Goal: Feedback & Contribution: Submit feedback/report problem

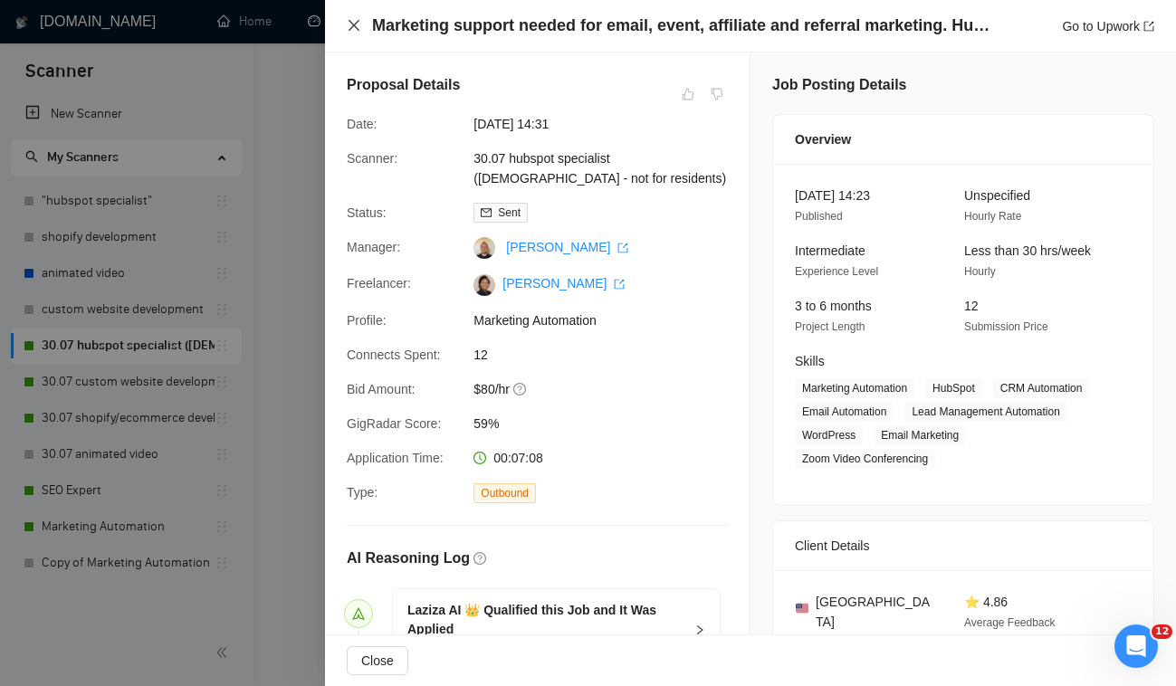
click at [357, 21] on icon "close" at bounding box center [354, 25] width 14 height 14
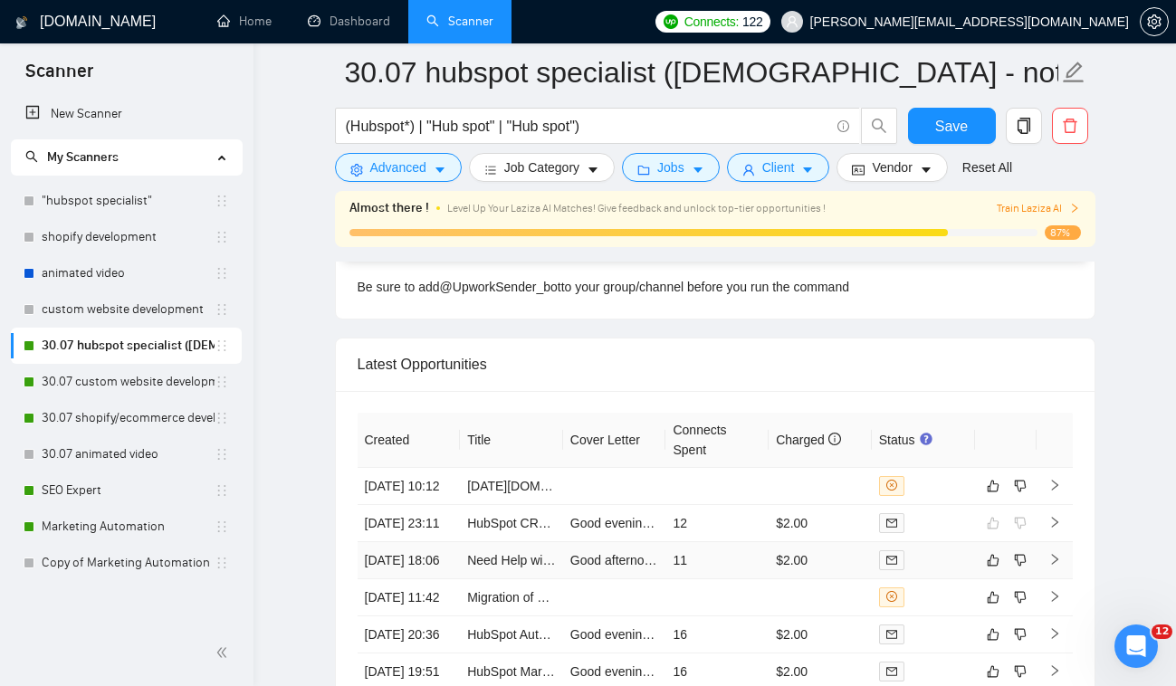
scroll to position [4523, 0]
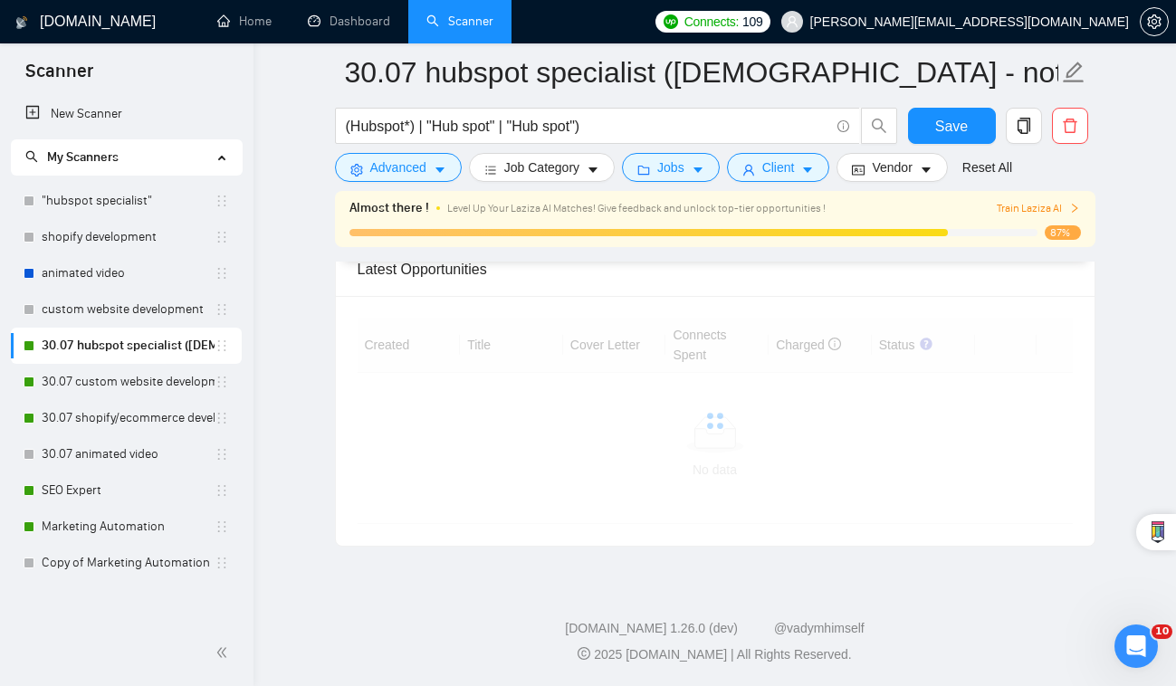
scroll to position [4836, 0]
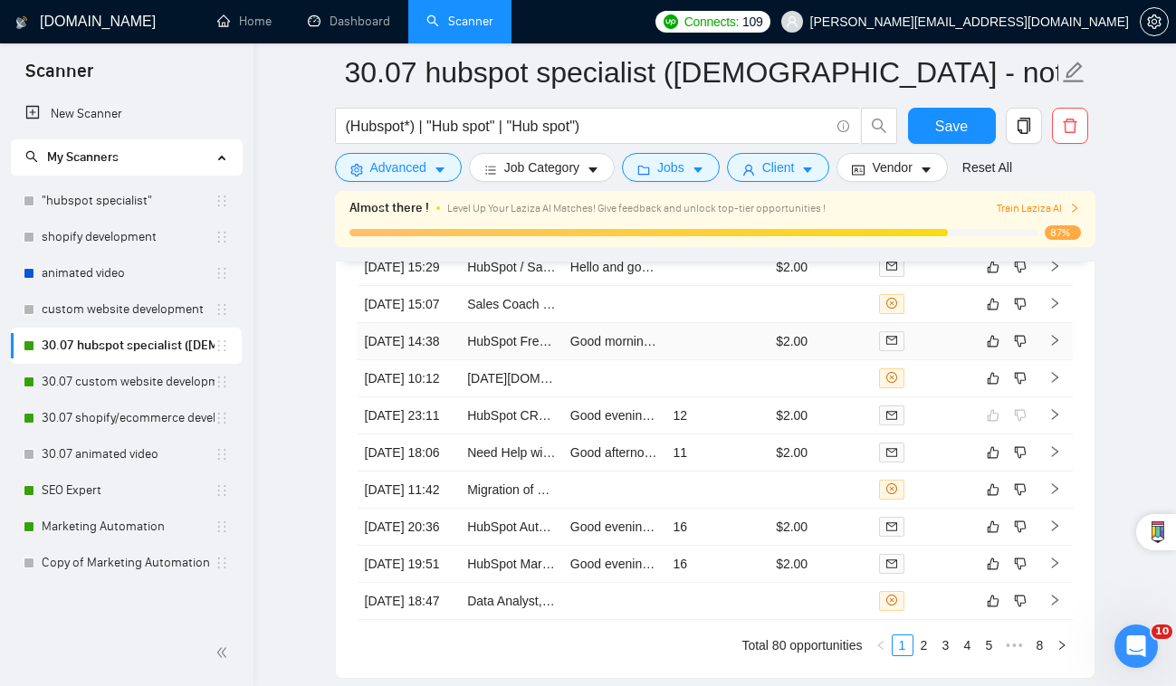
click at [928, 342] on div at bounding box center [923, 341] width 89 height 20
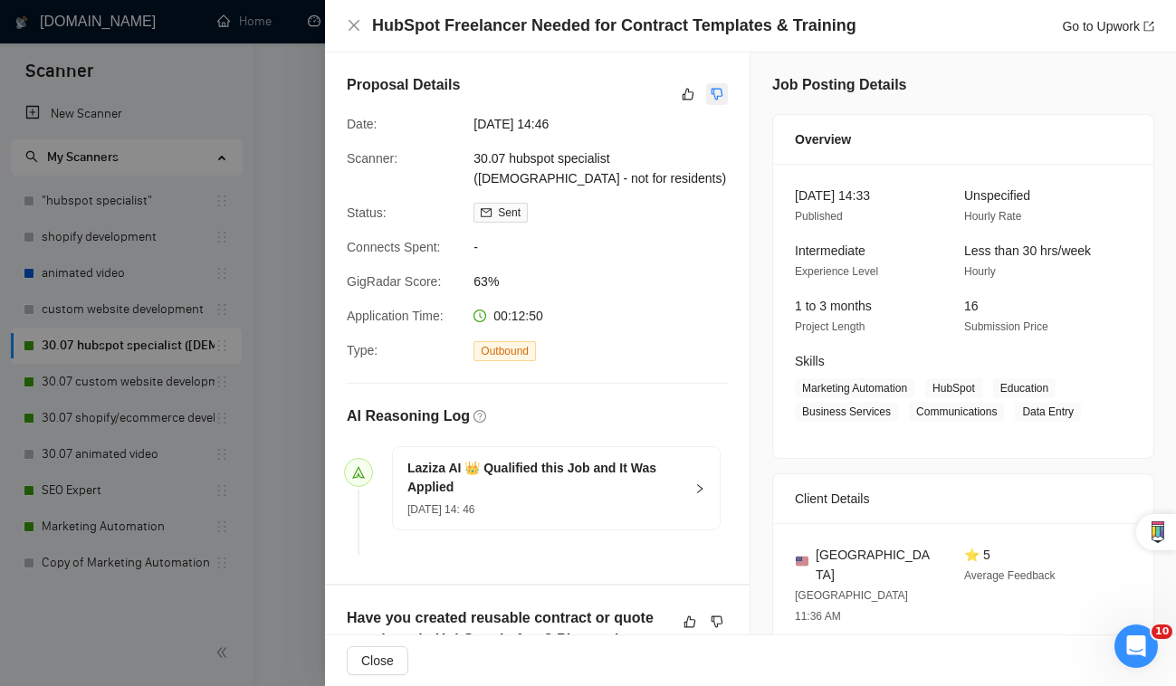
click at [727, 91] on button "button" at bounding box center [717, 94] width 22 height 22
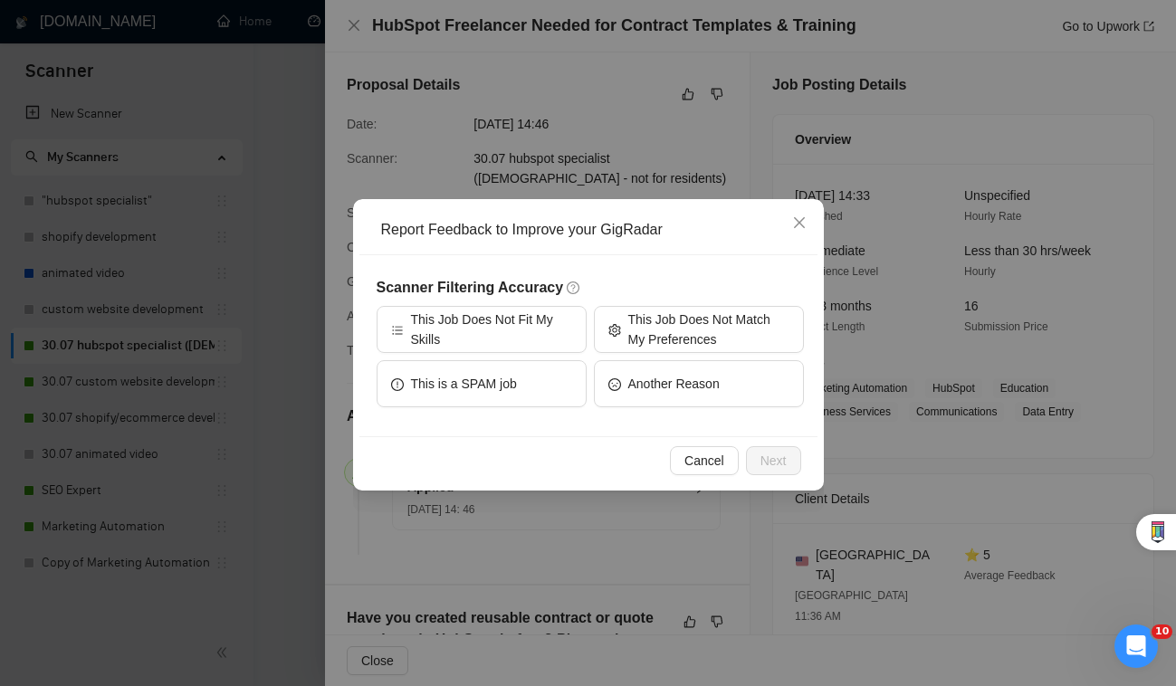
click at [628, 124] on div "Report Feedback to Improve your GigRadar Scanner Filtering Accuracy This Job Do…" at bounding box center [588, 343] width 1176 height 686
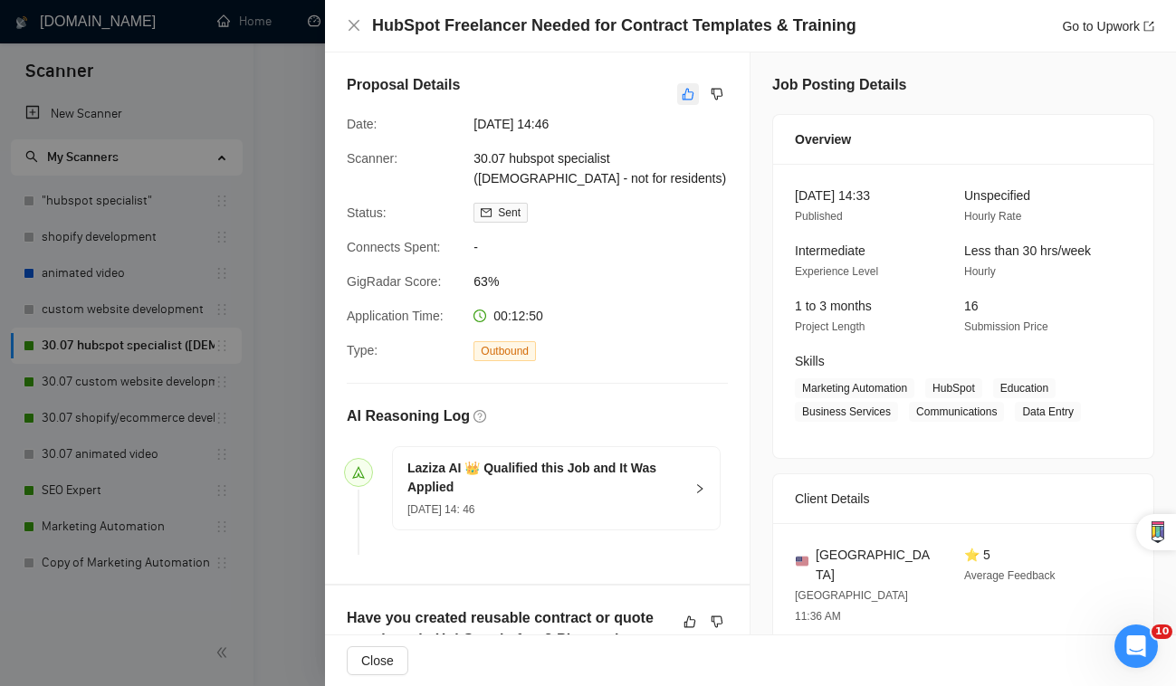
click at [684, 93] on icon "like" at bounding box center [688, 94] width 13 height 14
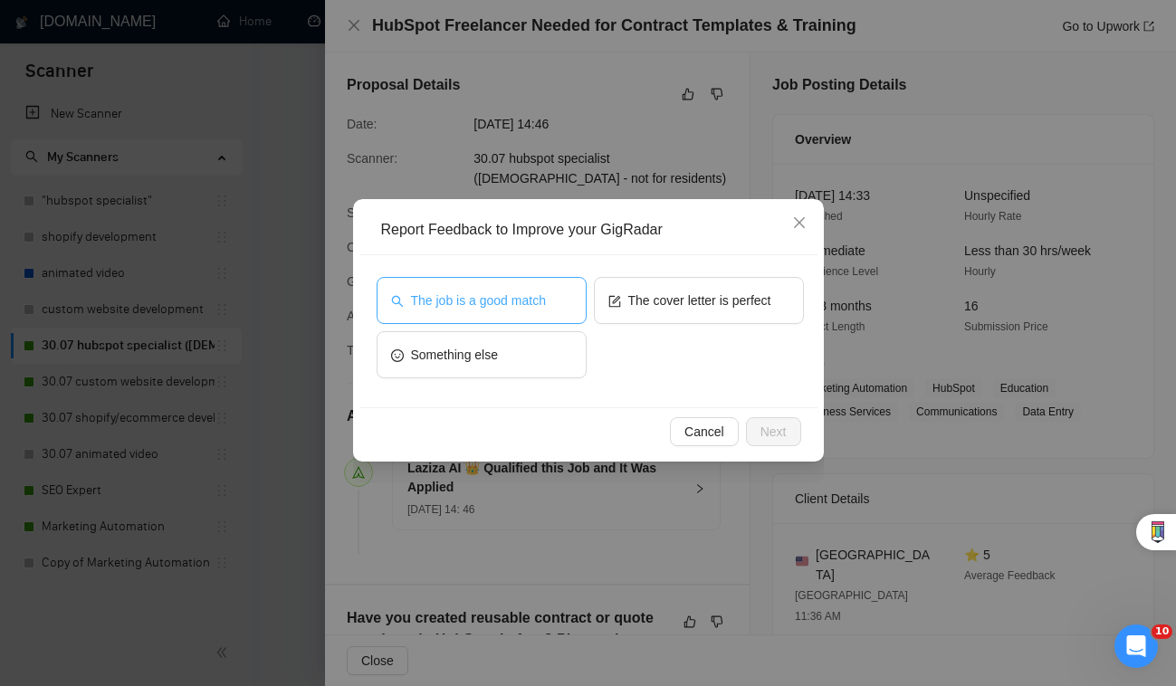
click at [520, 302] on span "The job is a good match" at bounding box center [478, 301] width 135 height 20
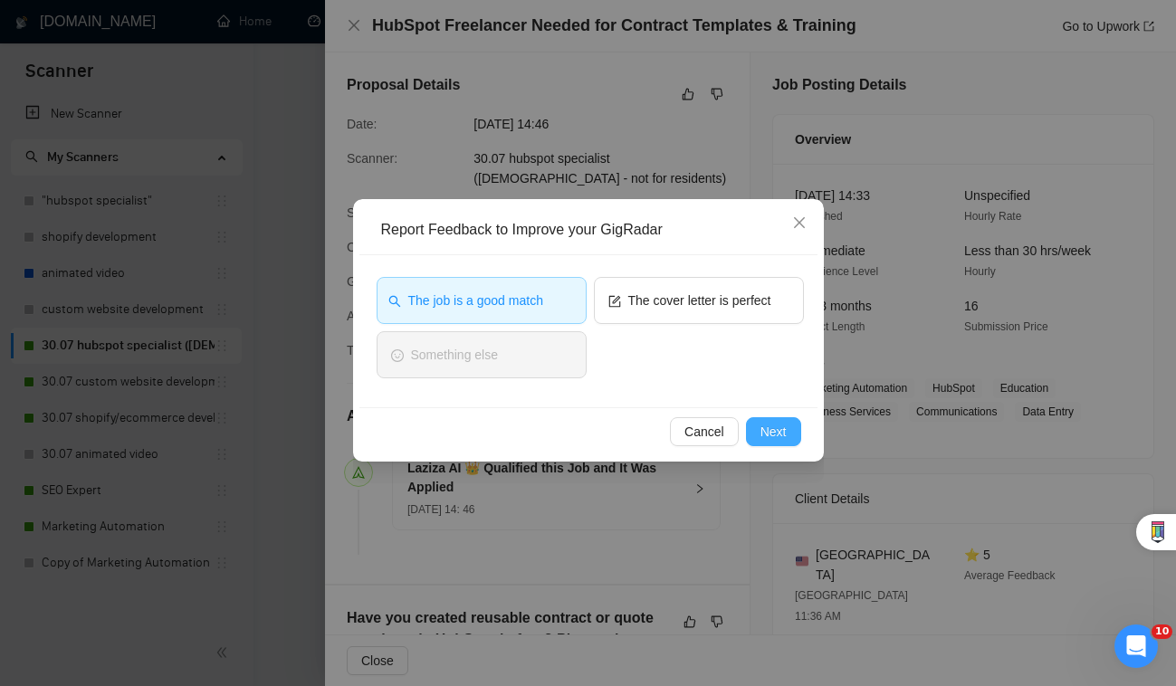
click at [783, 422] on span "Next" at bounding box center [773, 432] width 26 height 20
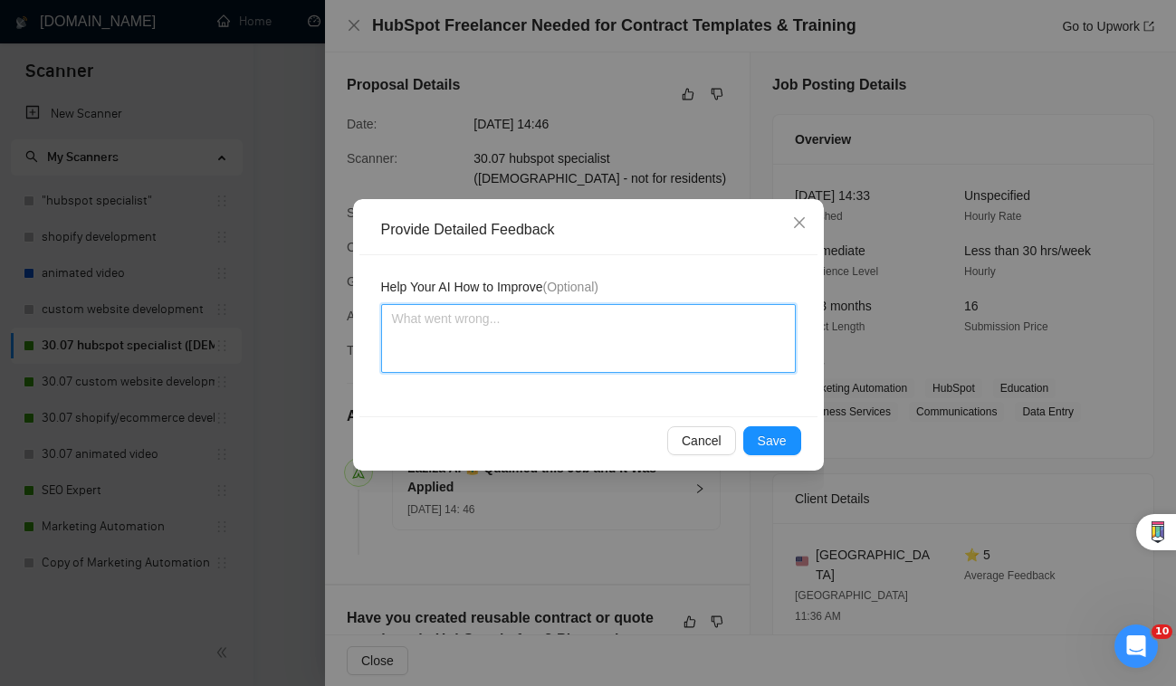
click at [661, 357] on textarea at bounding box center [588, 338] width 415 height 69
type textarea "J"
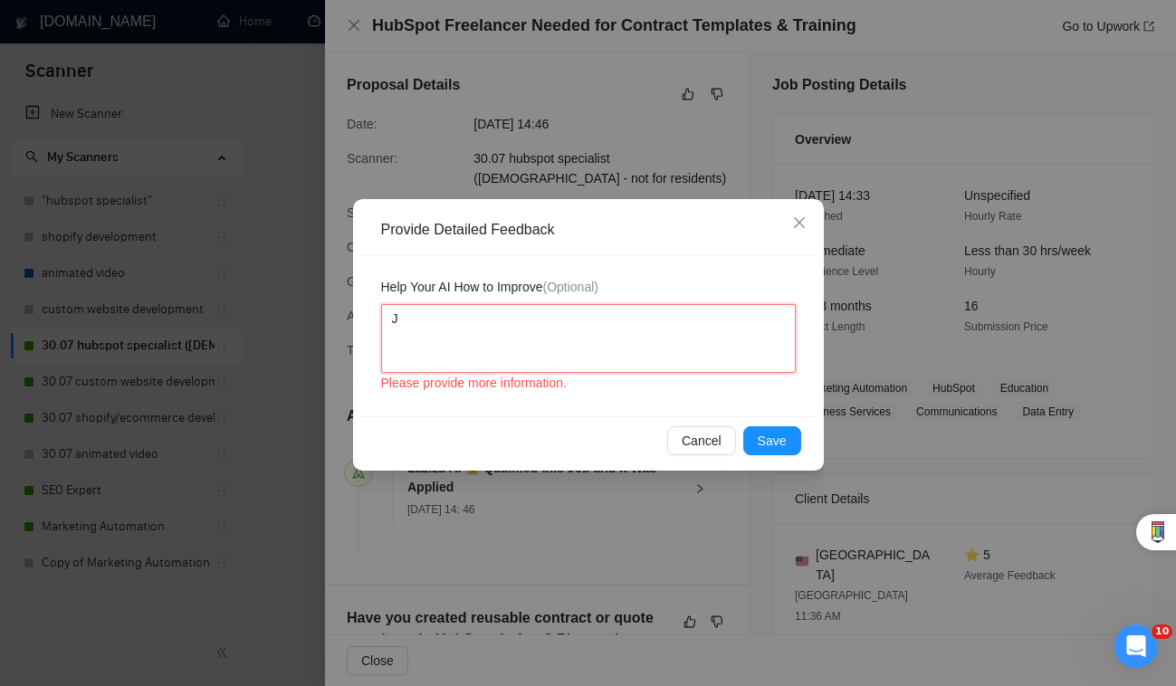
type textarea "Jo"
type textarea "Job"
type textarea "Job i"
type textarea "Job is"
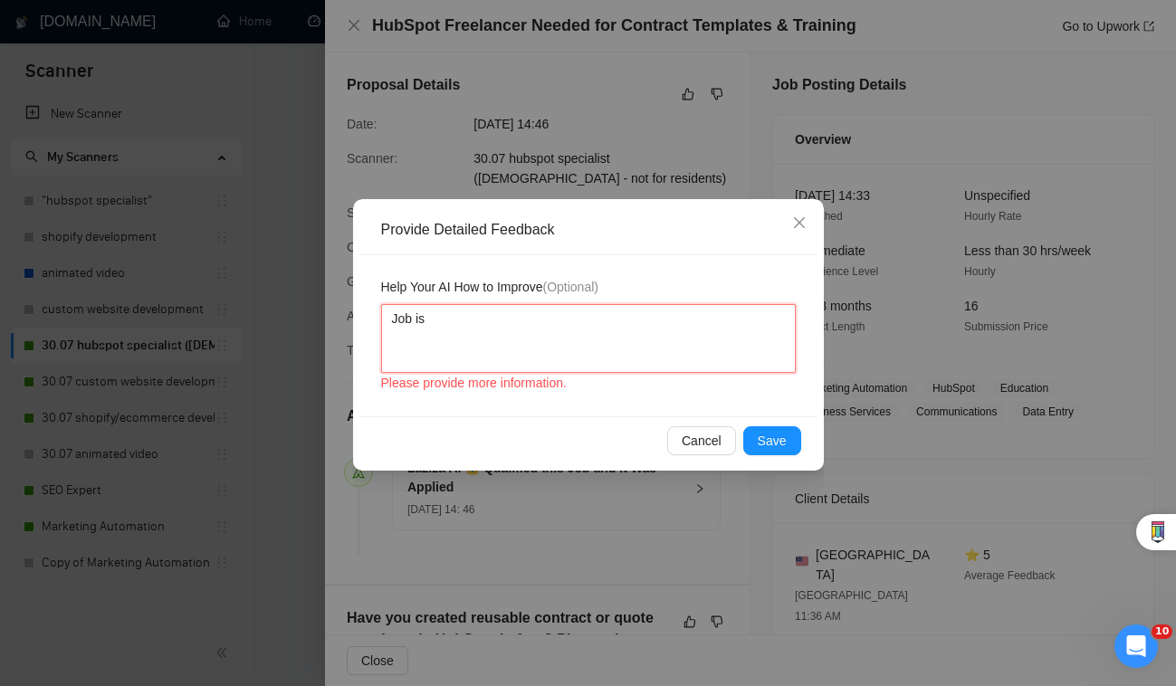
type textarea "Job is a"
type textarea "Job is a m"
type textarea "Job is a ma"
type textarea "Job is a mat"
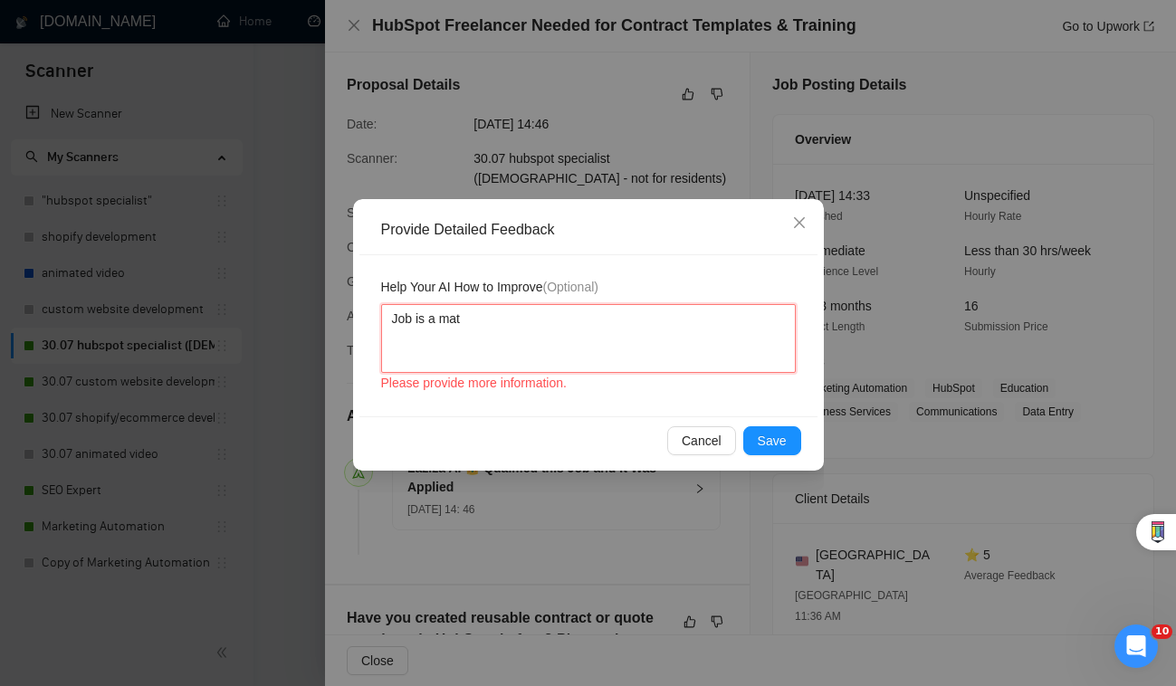
type textarea "Job is a matc"
type textarea "Job is a match"
type textarea "Job is a match b"
type textarea "Job is a match bu"
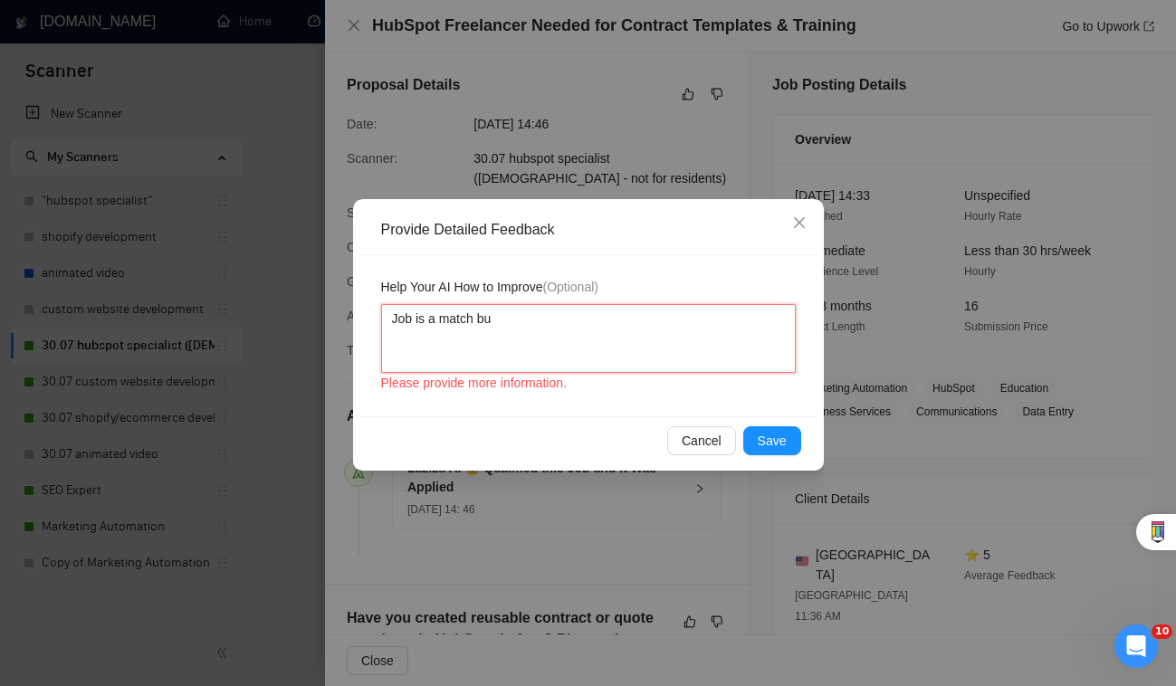
type textarea "Job is a match but"
type textarea "Job is a match but i"
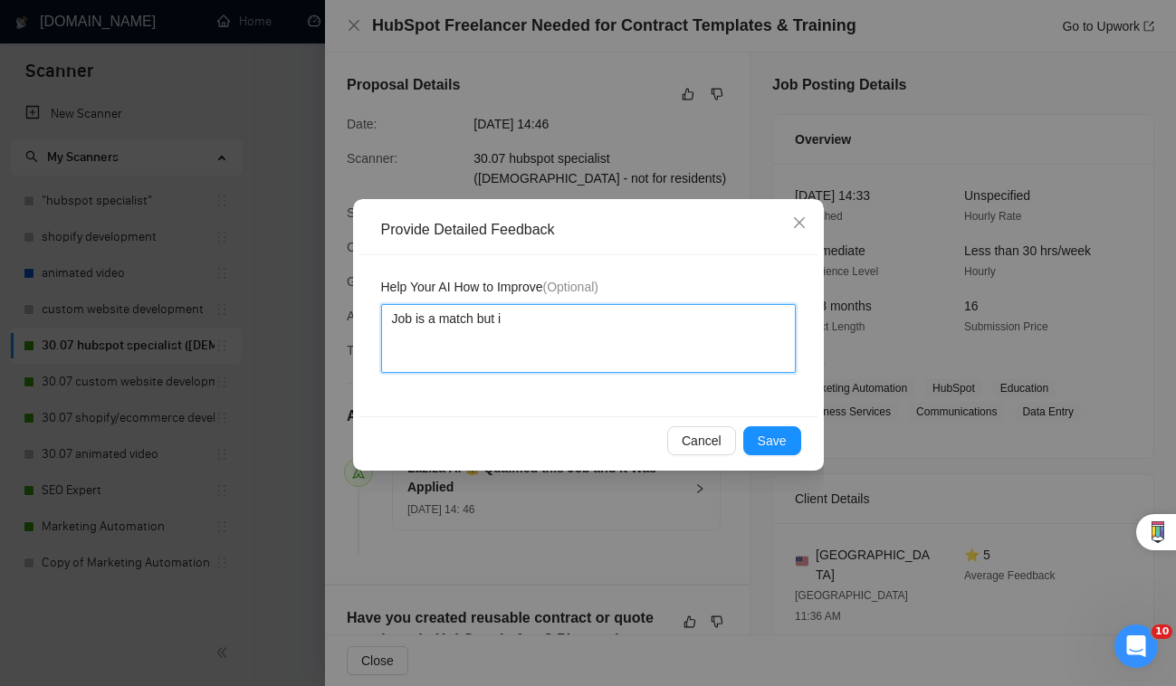
type textarea "Job is a match but"
type textarea "Job is a match but sh"
type textarea "Job is a match but s"
type textarea "Job is a match but"
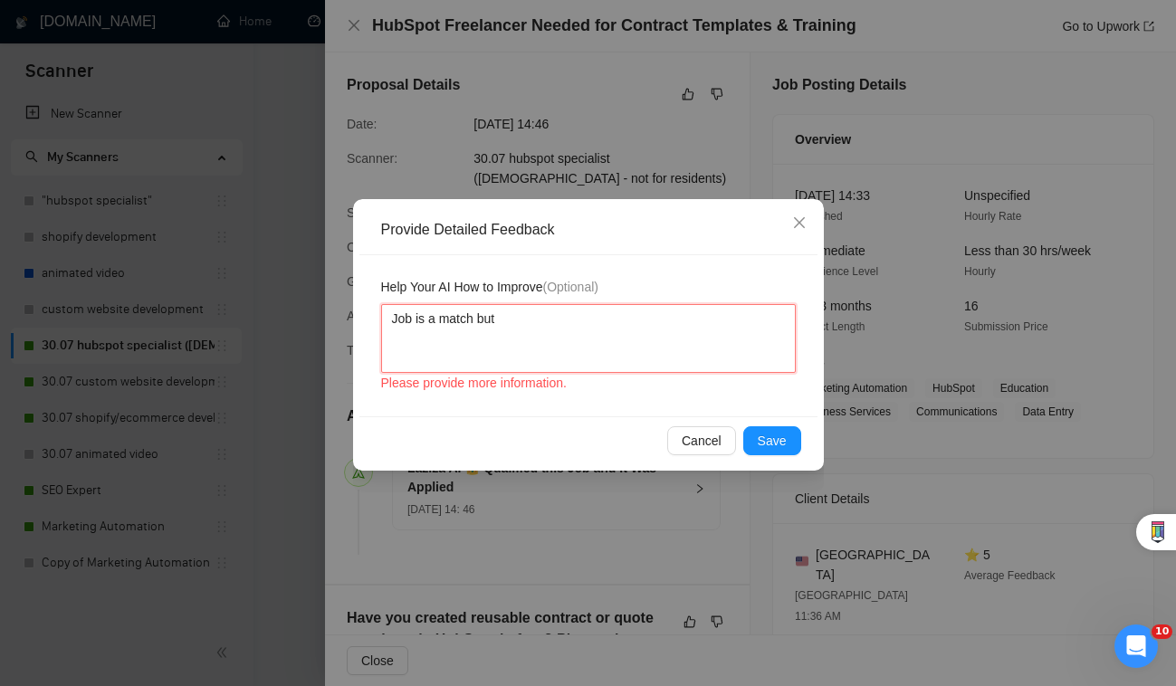
type textarea "Job is a match but t"
type textarea "Job is a match but th"
type textarea "Job is a match but the"
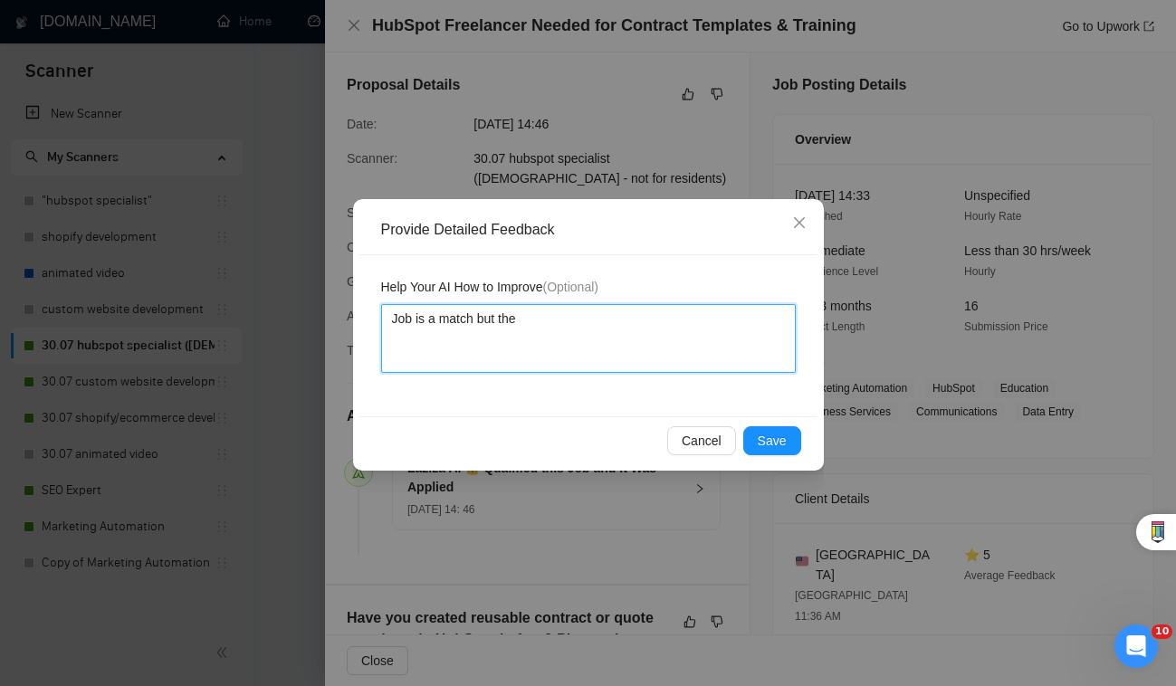
type textarea "Job is a match but the"
type textarea "Job is a match but the co"
type textarea "Job is a match but the con"
type textarea "Job is a match but the conv"
type textarea "Job is a match but the conve"
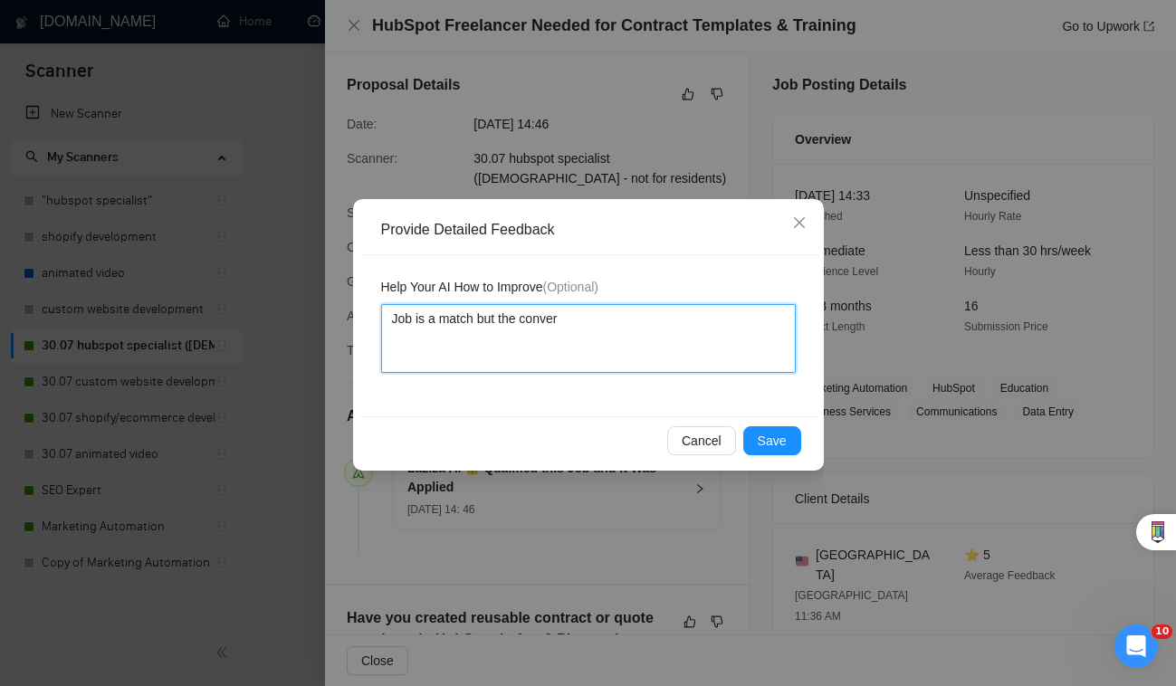
type textarea "Job is a match but the conver"
type textarea "Job is a match but the conve"
type textarea "Job is a match but the conv"
type textarea "Job is a match but the con"
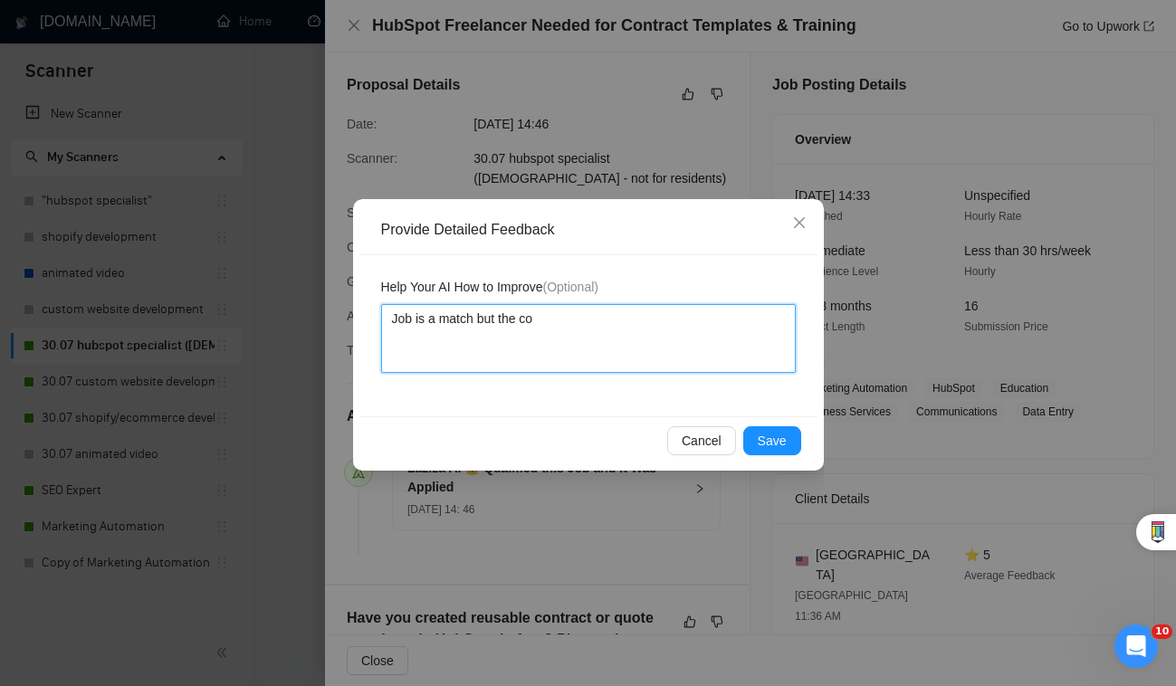
type textarea "Job is a match but the cov"
type textarea "Job is a match but the cove"
type textarea "Job is a match but the cover"
type textarea "Job is a match but the cover l"
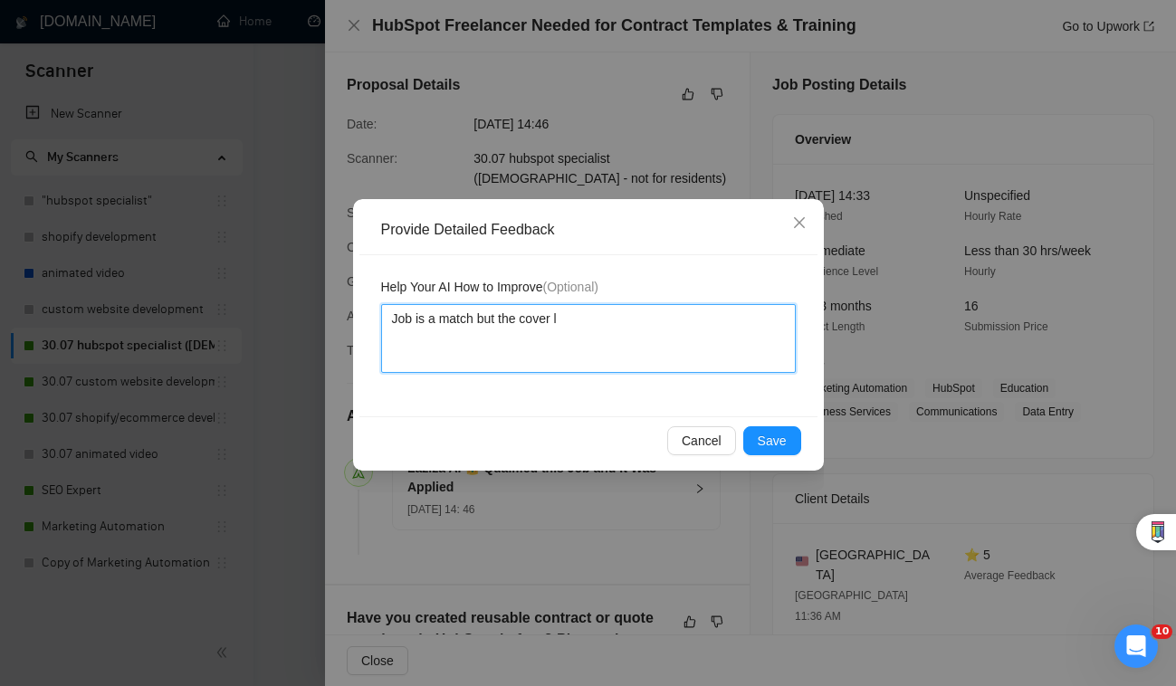
type textarea "Job is a match but the cover le"
type textarea "Job is a match but the cover let"
type textarea "Job is a match but the cover lett"
type textarea "Job is a match but the cover lette"
type textarea "Job is a match but the cover letter"
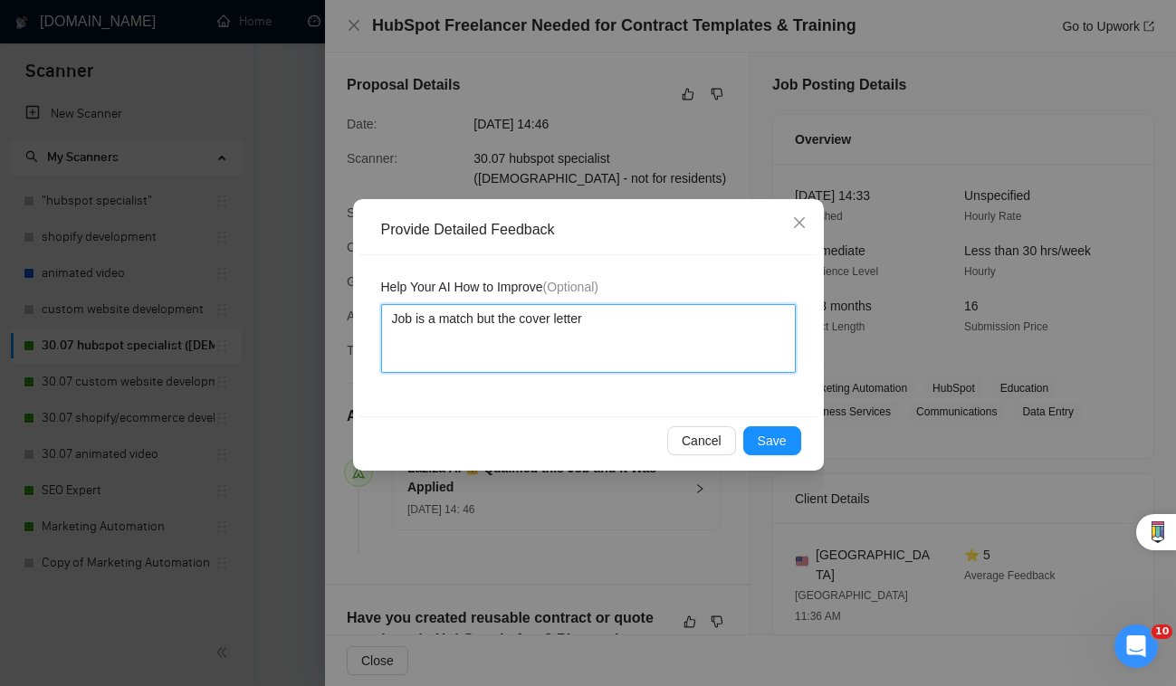
type textarea "Job is a match but the cover letter"
type textarea "Job is a match but the cover letter s"
type textarea "Job is a match but the cover letter sh"
type textarea "Job is a match but the cover letter sho"
type textarea "Job is a match but the cover letter shou"
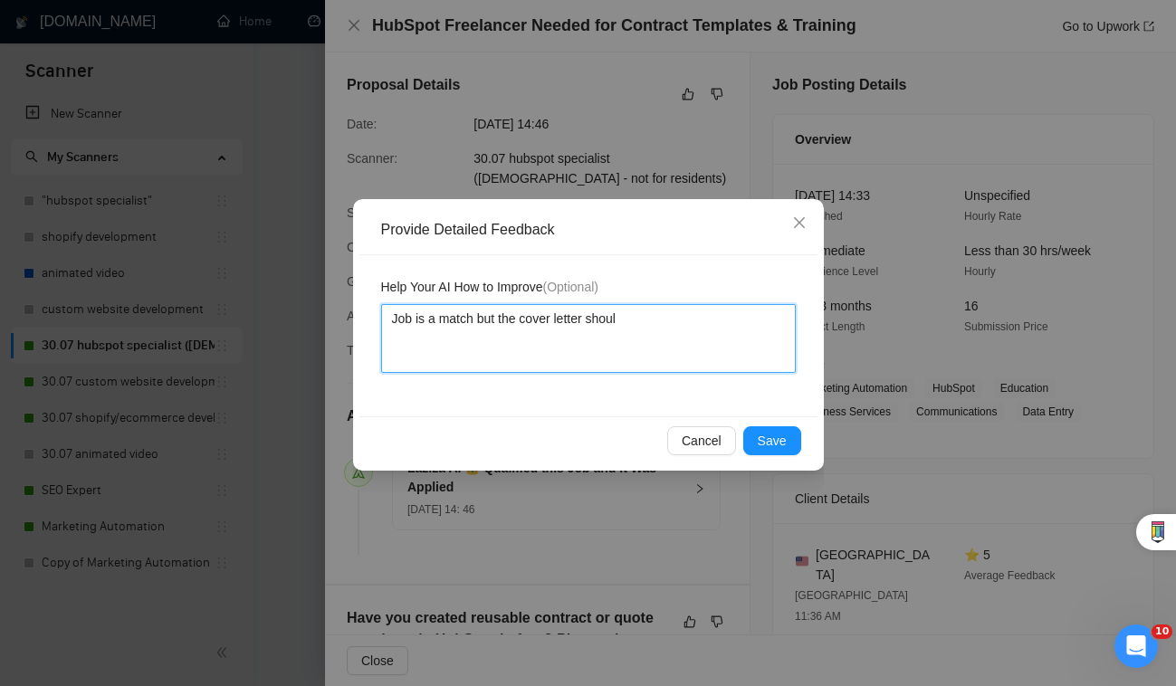
type textarea "Job is a match but the cover letter should"
type textarea "Job is a match but the cover letter should h"
type textarea "Job is a match but the cover letter should ha"
type textarea "Job is a match but the cover letter should hav"
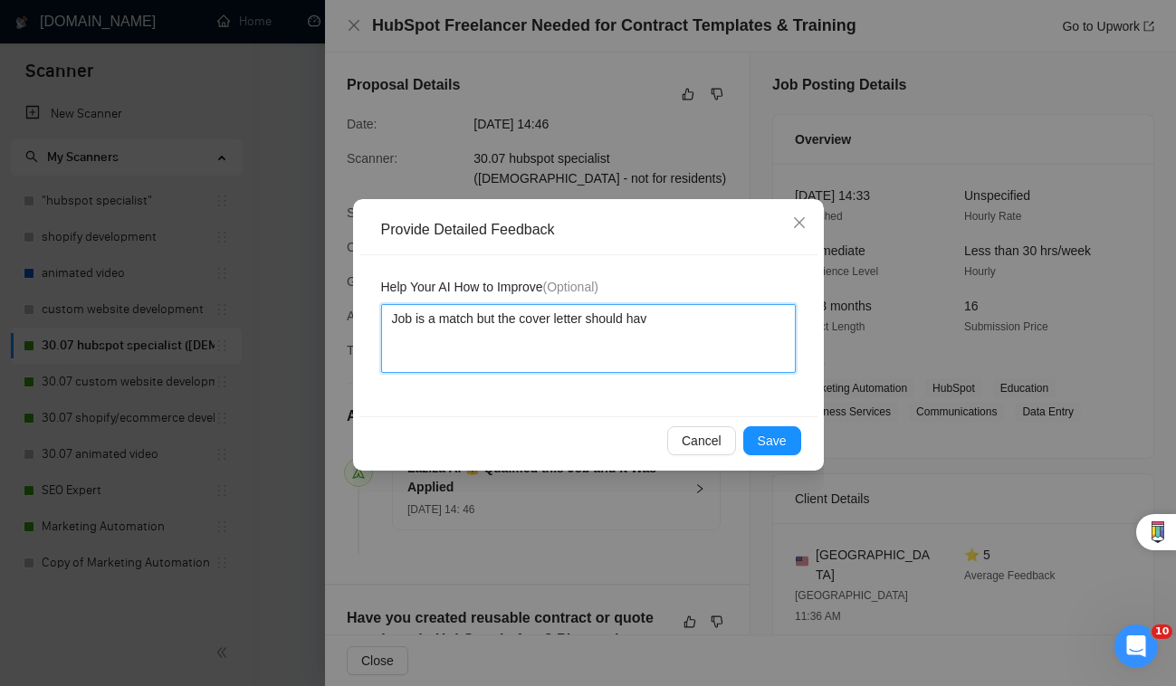
type textarea "Job is a match but the cover letter should have"
type textarea "Job is a match but the cover letter should have f"
type textarea "Job is a match but the cover letter should have"
type textarea "Job is a match but the cover letter should have c"
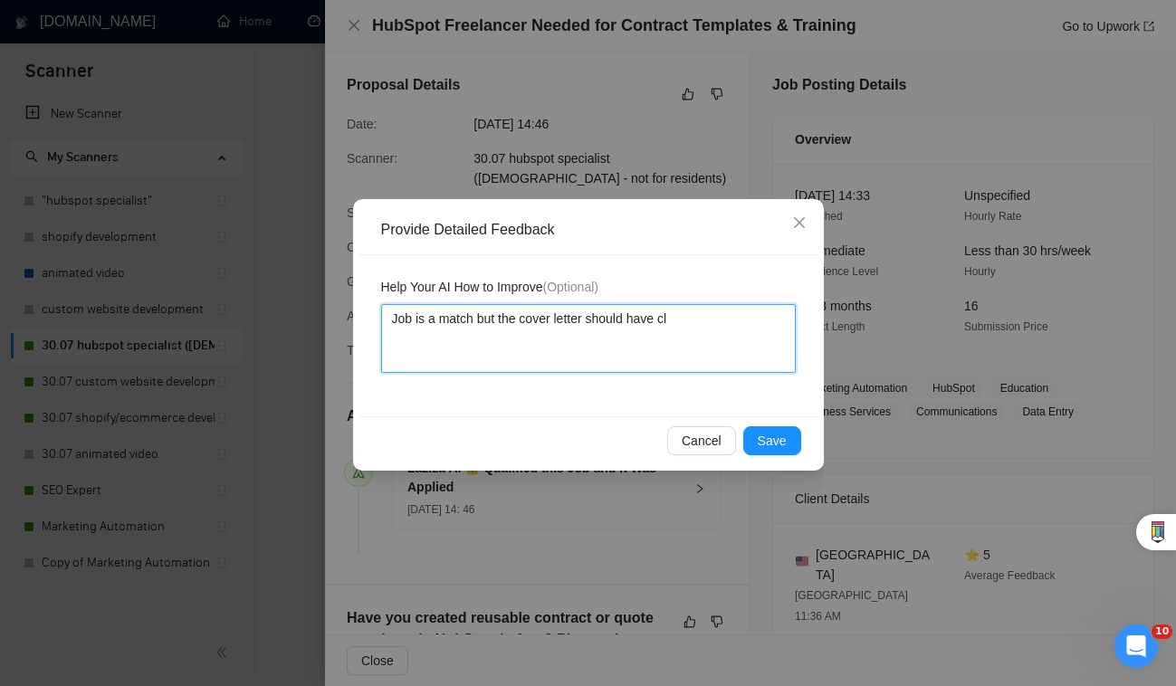
type textarea "Job is a match but the cover letter should have cle"
type textarea "Job is a match but the cover letter should have clea"
type textarea "Job is a match but the cover letter should have clear"
type textarea "Job is a match but the cover letter should have clearl"
type textarea "Job is a match but the cover letter should have clearly"
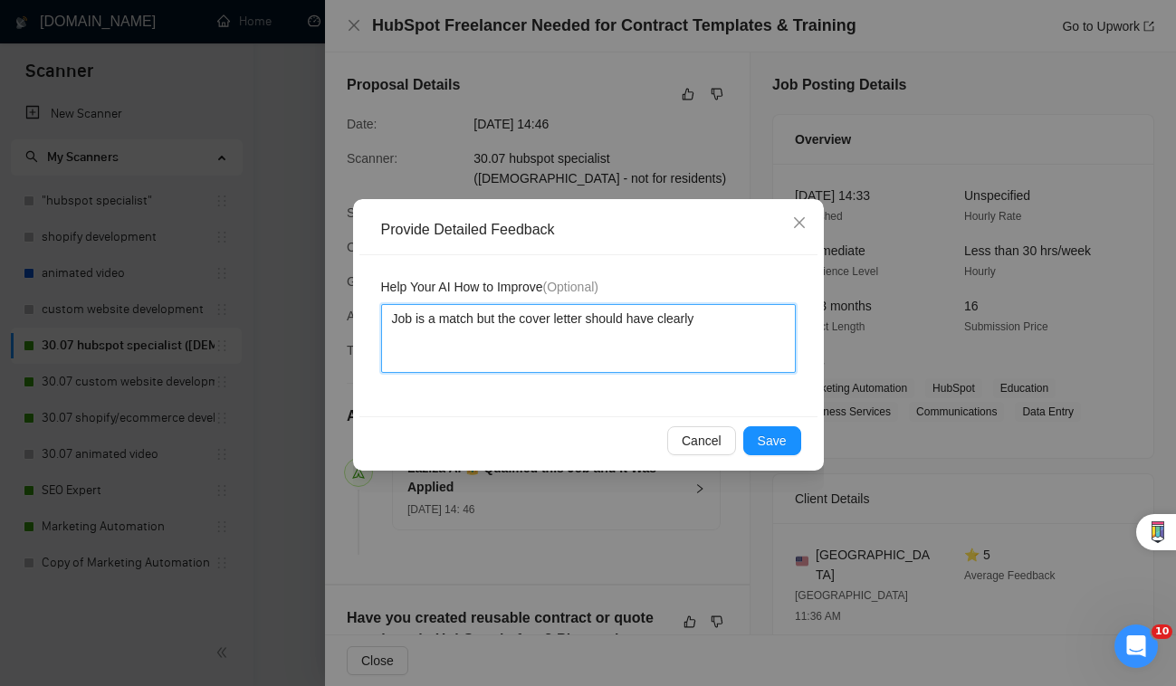
type textarea "Job is a match but the cover letter should have clearly"
type textarea "Job is a match but the cover letter should have clearly a"
type textarea "Job is a match but the cover letter should have clearly af"
type textarea "Job is a match but the cover letter should have clearly aff"
type textarea "Job is a match but the cover letter should have clearly affi"
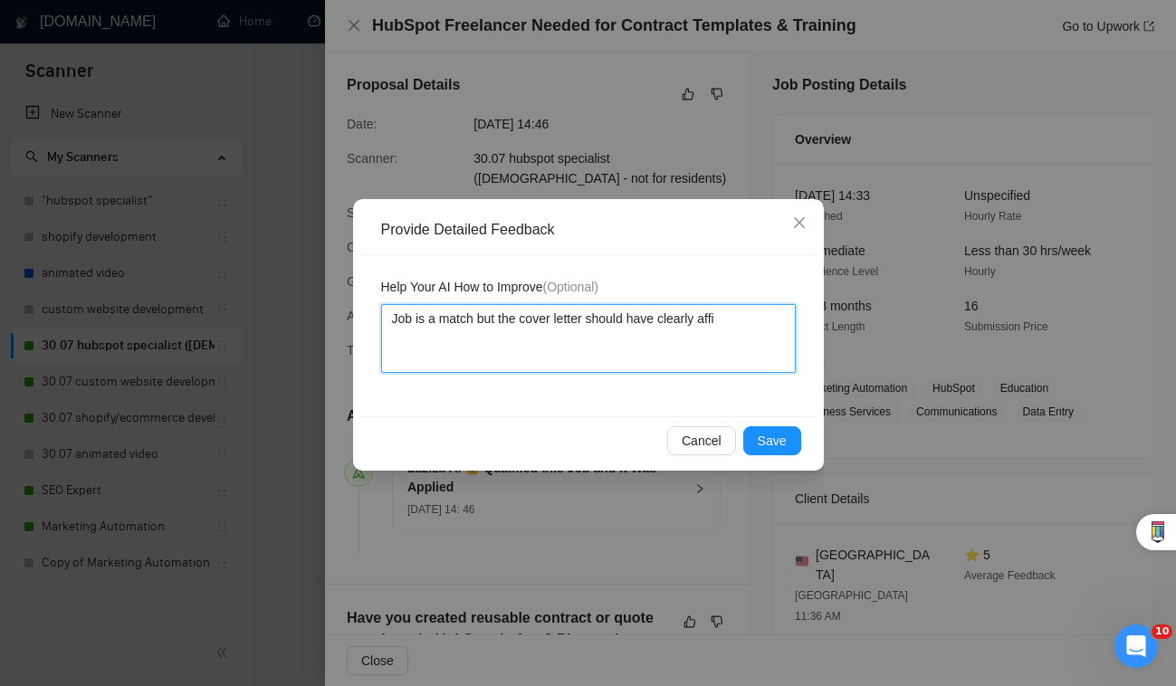
type textarea "Job is a match but the cover letter should have clearly affir"
type textarea "Job is a match but the cover letter should have clearly affirm"
type textarea "Job is a match but the cover letter should have clearly affirme"
type textarea "Job is a match but the cover letter should have clearly affirmed"
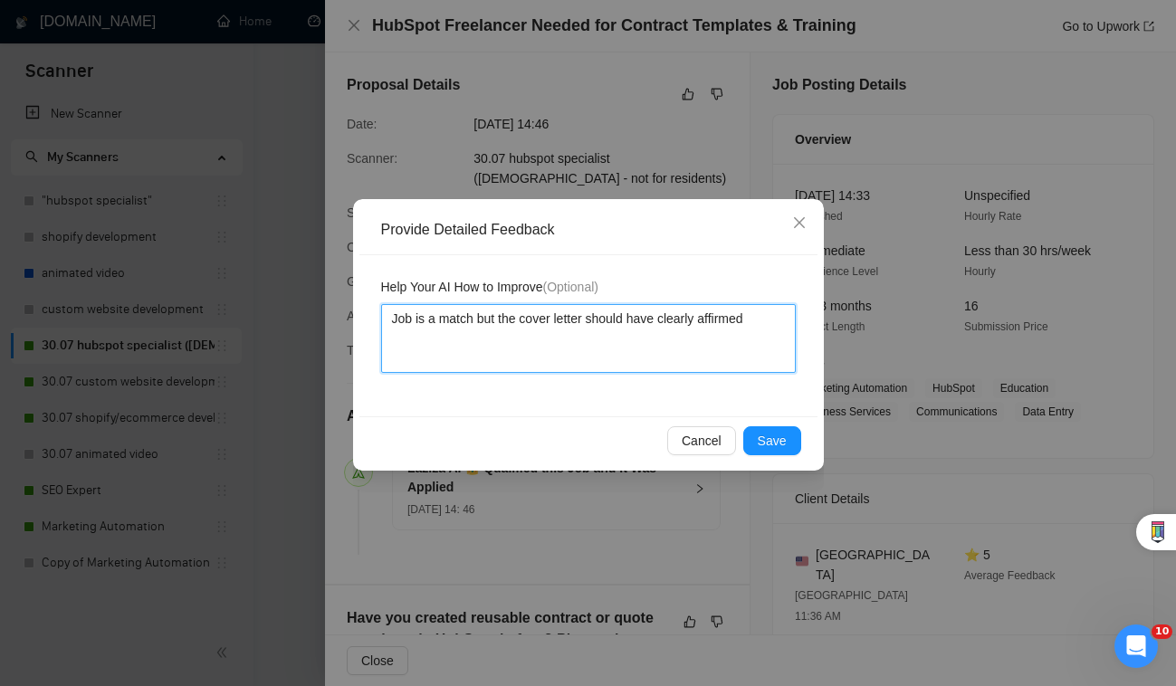
type textarea "Job is a match but the cover letter should have clearly affirmed w"
type textarea "Job is a match but the cover letter should have clearly affirmed we"
type textarea "Job is a match but the cover letter should have clearly affirmed we c"
type textarea "Job is a match but the cover letter should have clearly affirmed we ca"
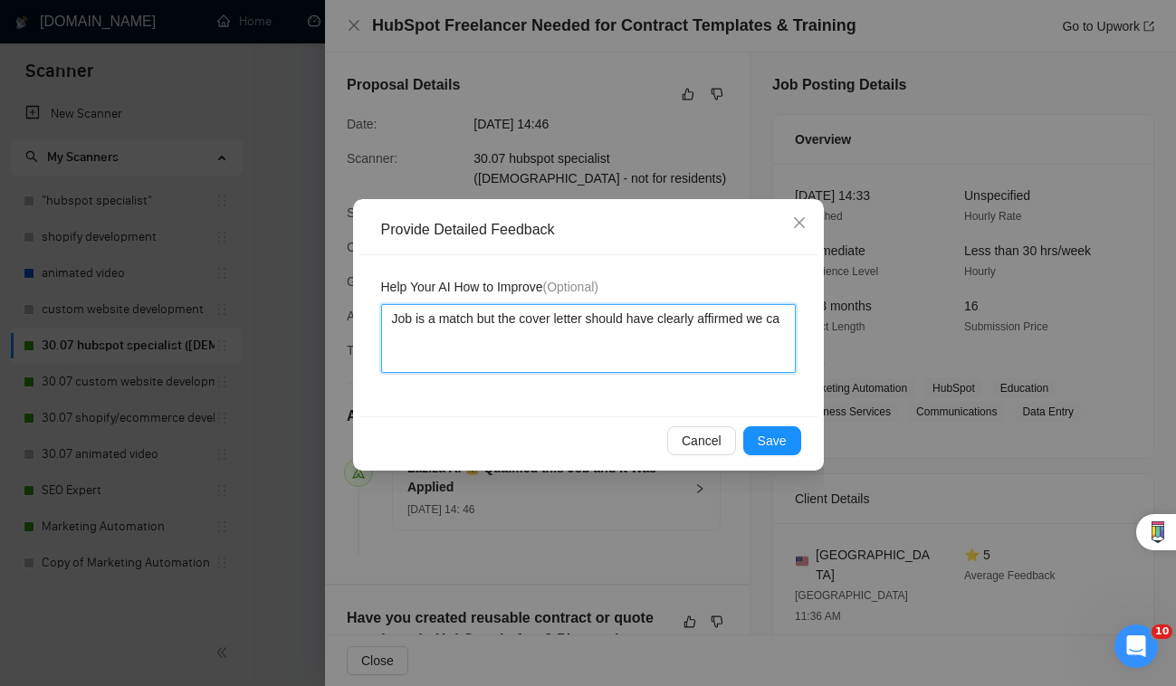
type textarea "Job is a match but the cover letter should have clearly affirmed we can"
type textarea "Job is a match but the cover letter should have clearly affirmed we can m"
type textarea "Job is a match but the cover letter should have clearly affirmed we can me"
type textarea "Job is a match but the cover letter should have clearly affirmed we can mee"
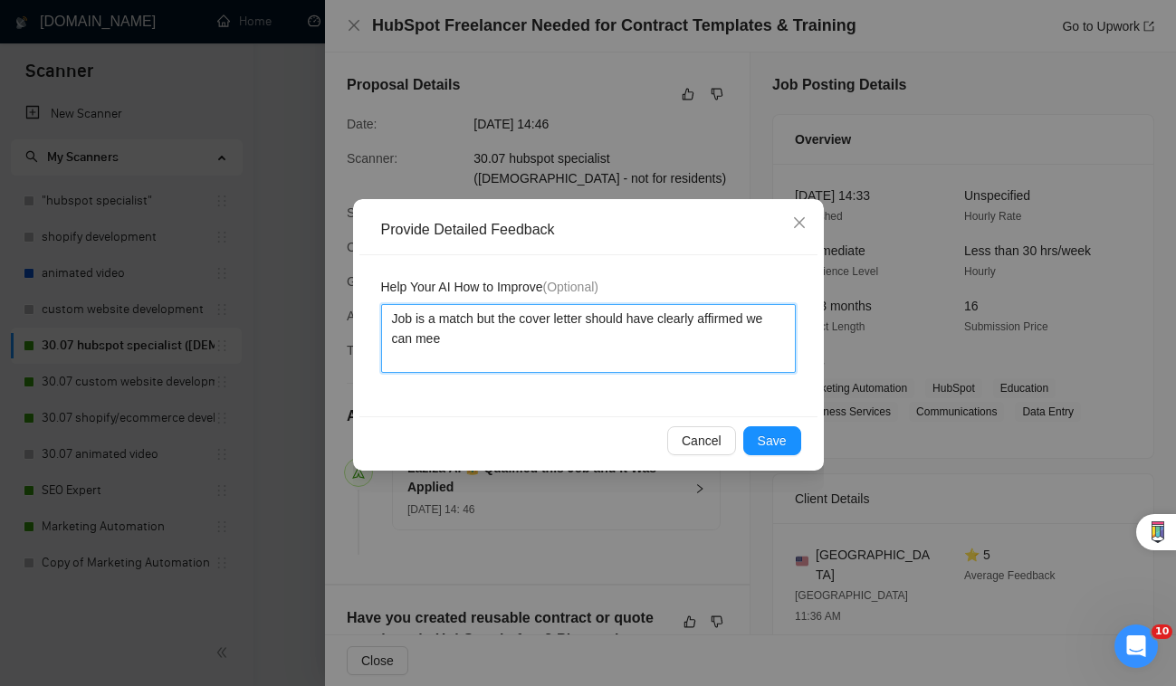
type textarea "Job is a match but the cover letter should have clearly affirmed we can meet"
type textarea "Job is a match but the cover letter should have clearly affirmed we can meet t"
type textarea "Job is a match but the cover letter should have clearly affirmed we can meet th"
type textarea "Job is a match but the cover letter should have clearly affirmed we can meet the"
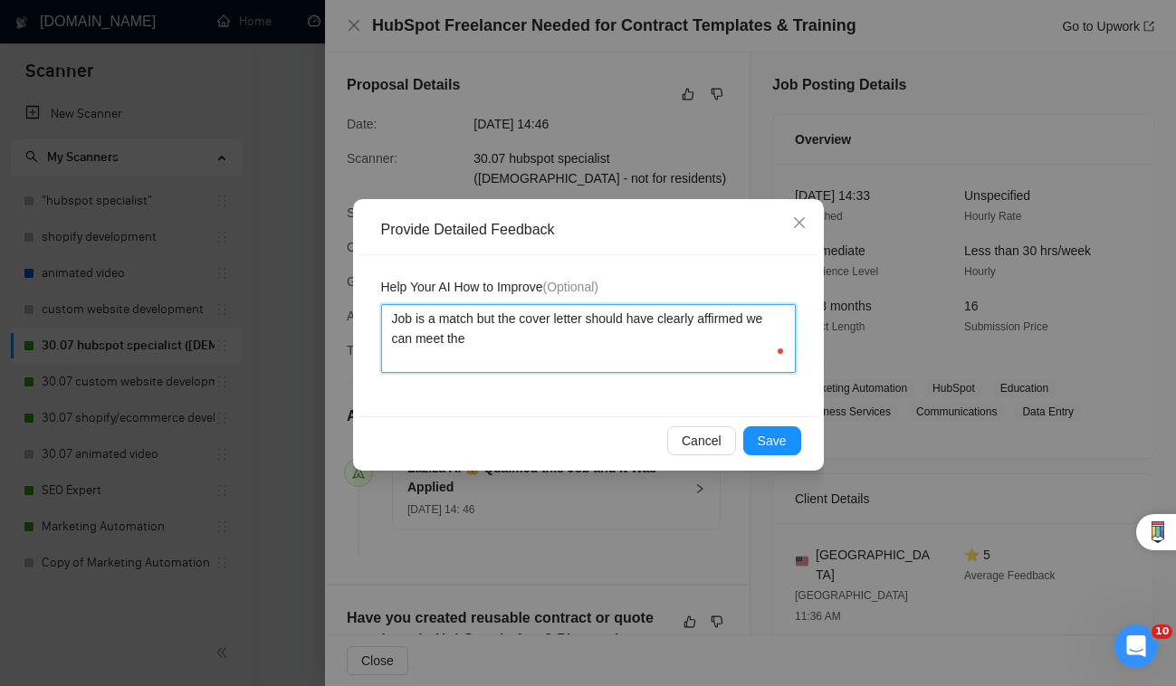
type textarea "Job is a match but the cover letter should have clearly affirmed we can meet th…"
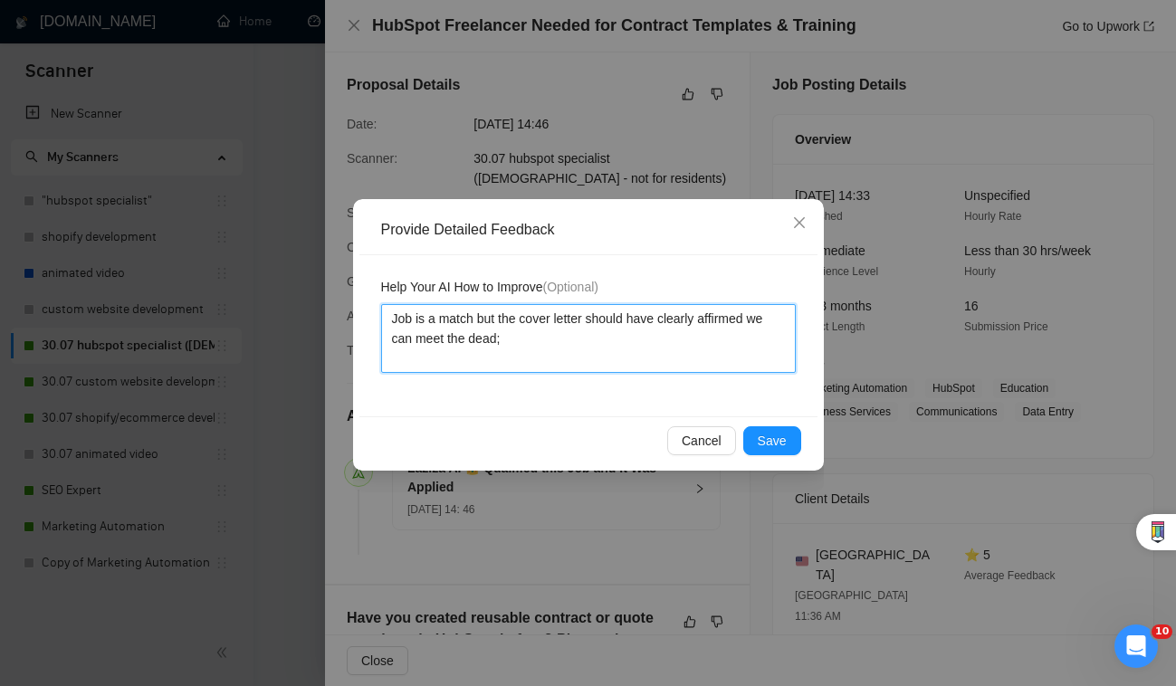
type textarea "Job is a match but the cover letter should have clearly affirmed we can meet th…"
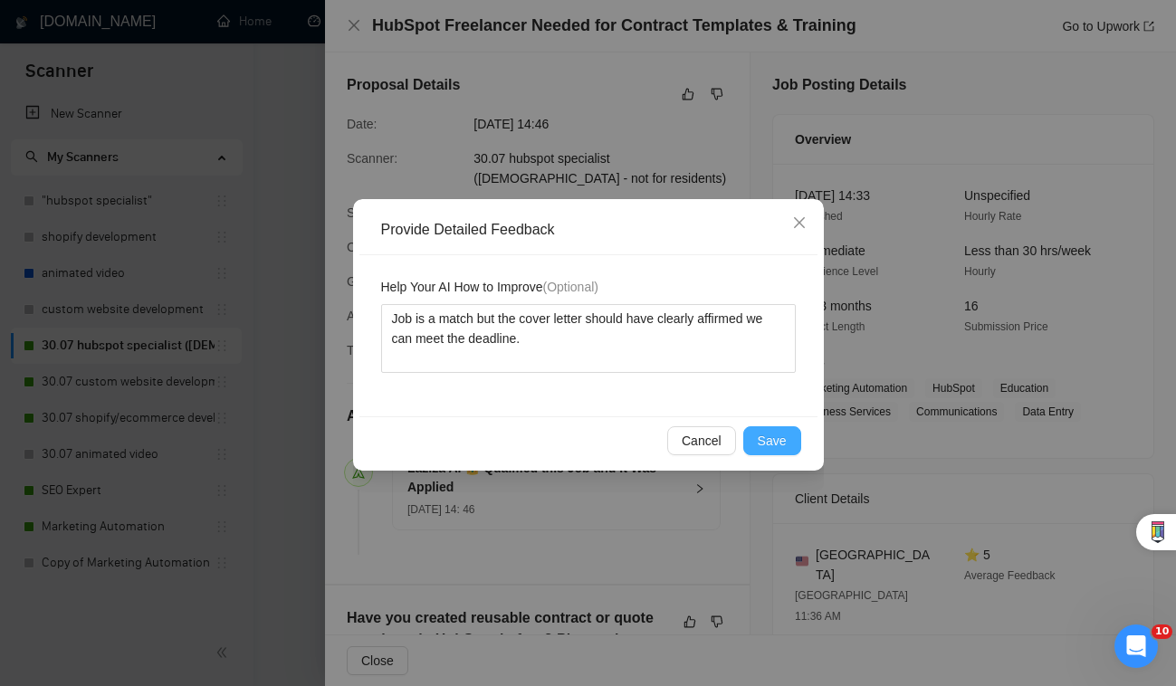
click at [770, 434] on span "Save" at bounding box center [772, 441] width 29 height 20
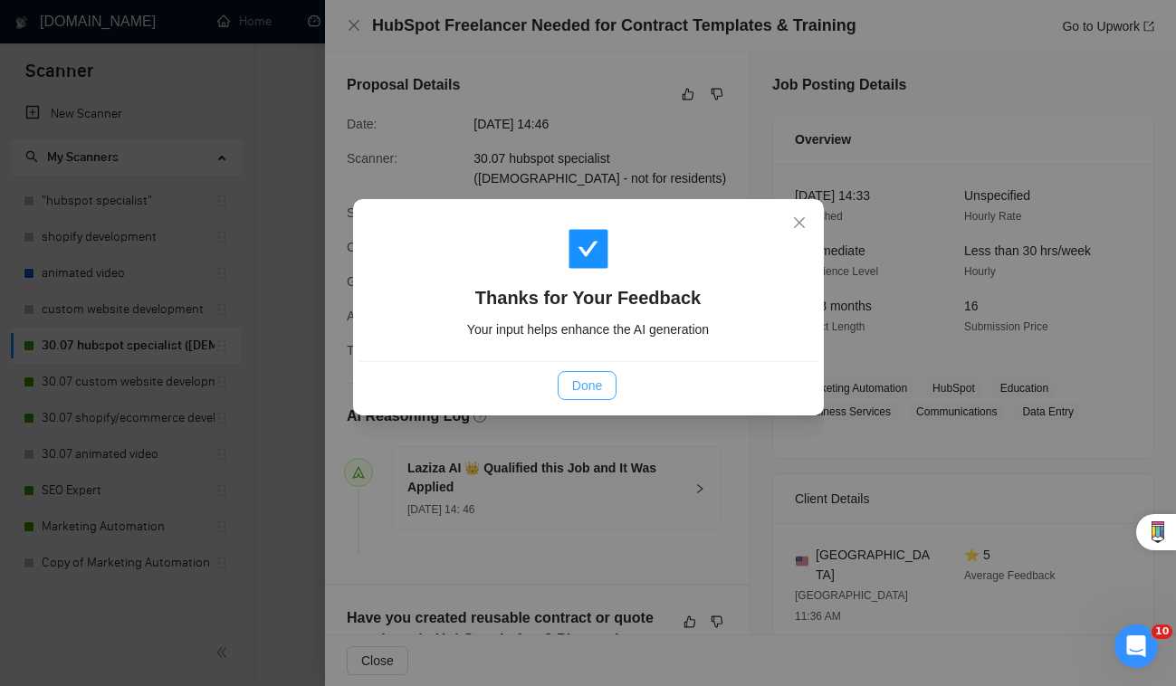
click at [589, 378] on span "Done" at bounding box center [587, 386] width 30 height 20
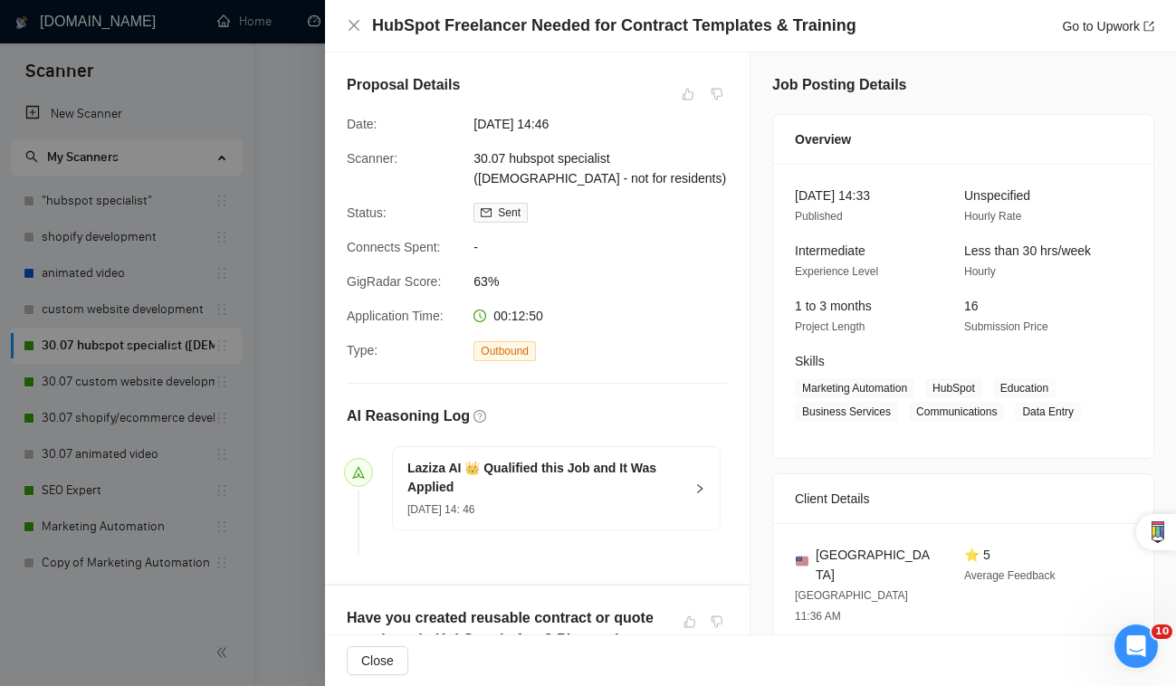
click at [206, 533] on div at bounding box center [588, 343] width 1176 height 686
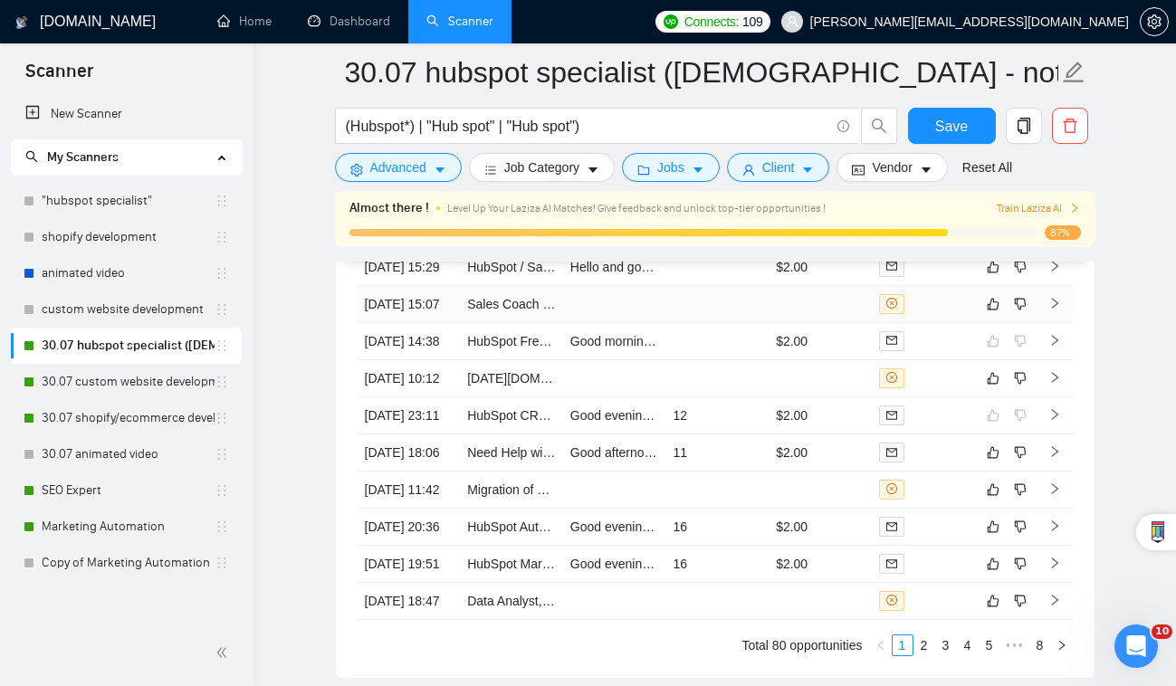
click at [820, 288] on td at bounding box center [819, 304] width 103 height 37
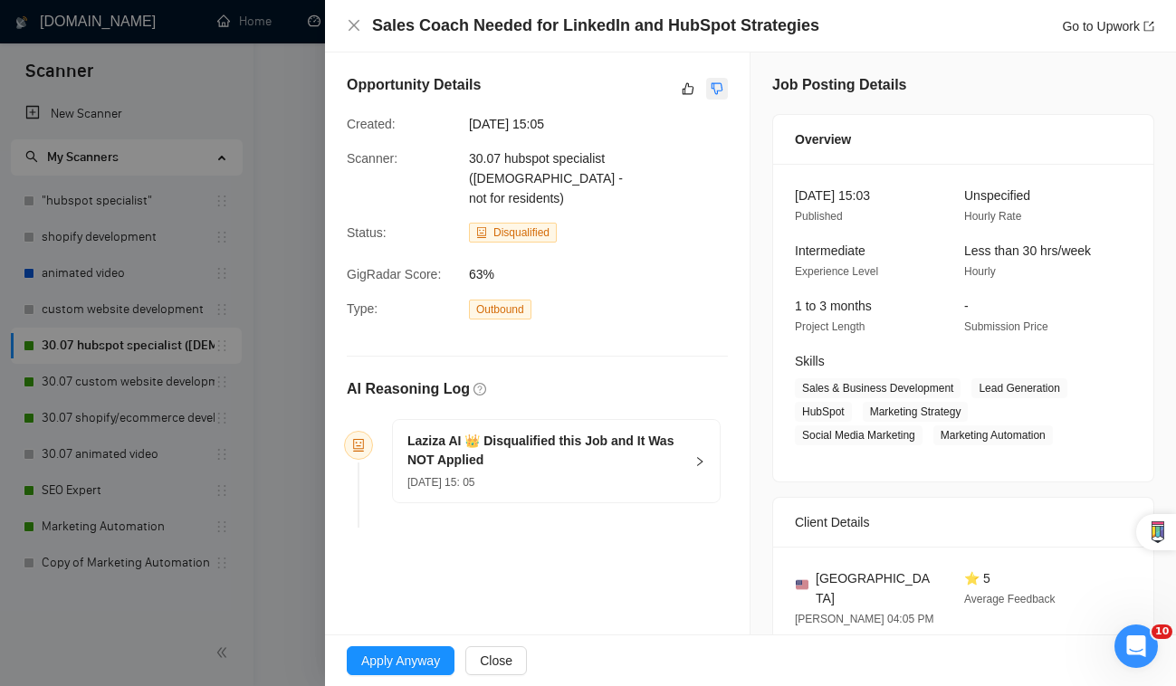
click at [721, 91] on icon "dislike" at bounding box center [717, 88] width 13 height 14
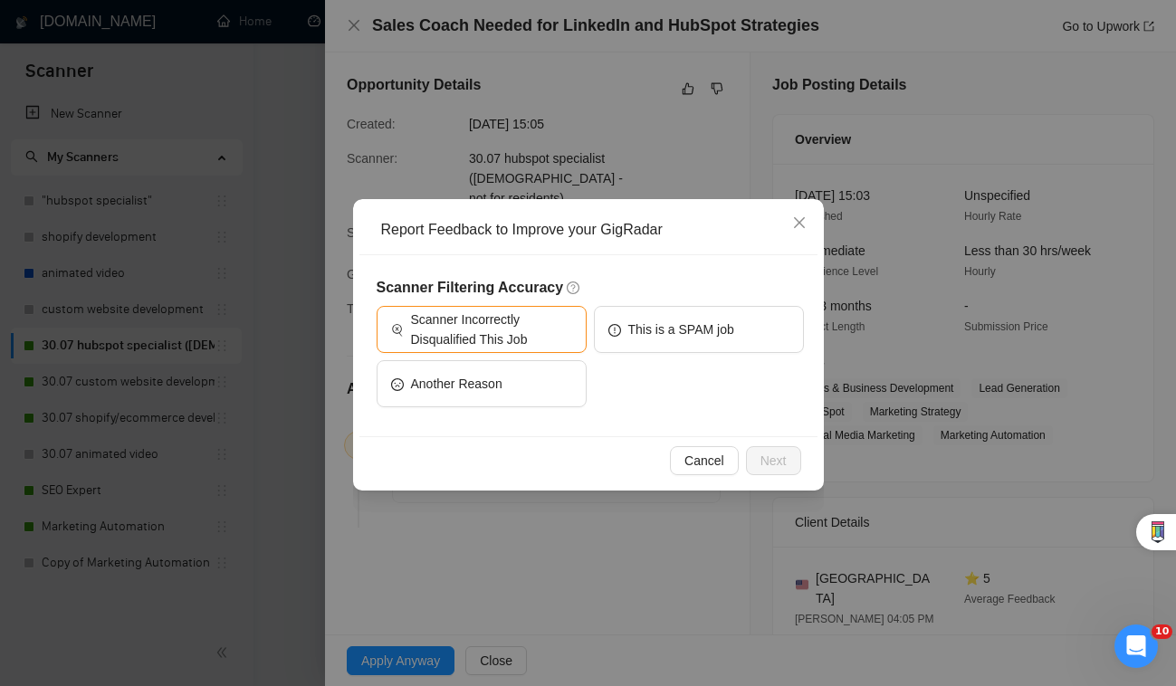
click at [577, 137] on div "Report Feedback to Improve your GigRadar Scanner Filtering Accuracy Scanner Inc…" at bounding box center [588, 343] width 1176 height 686
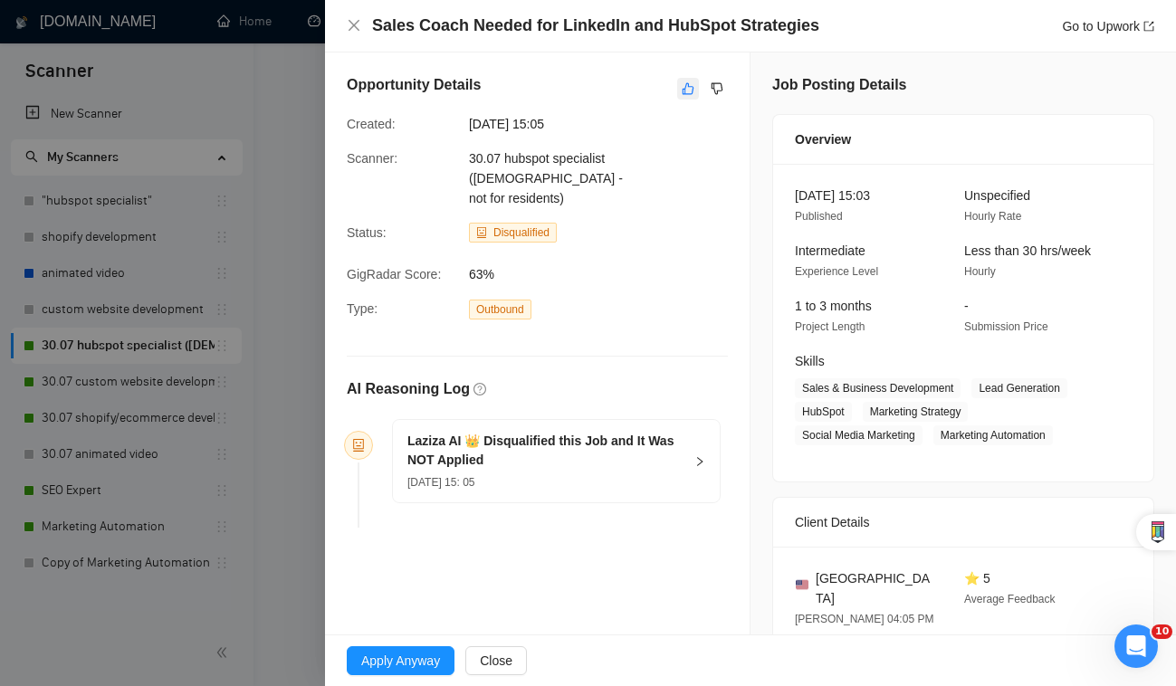
click at [682, 98] on button "button" at bounding box center [688, 89] width 22 height 22
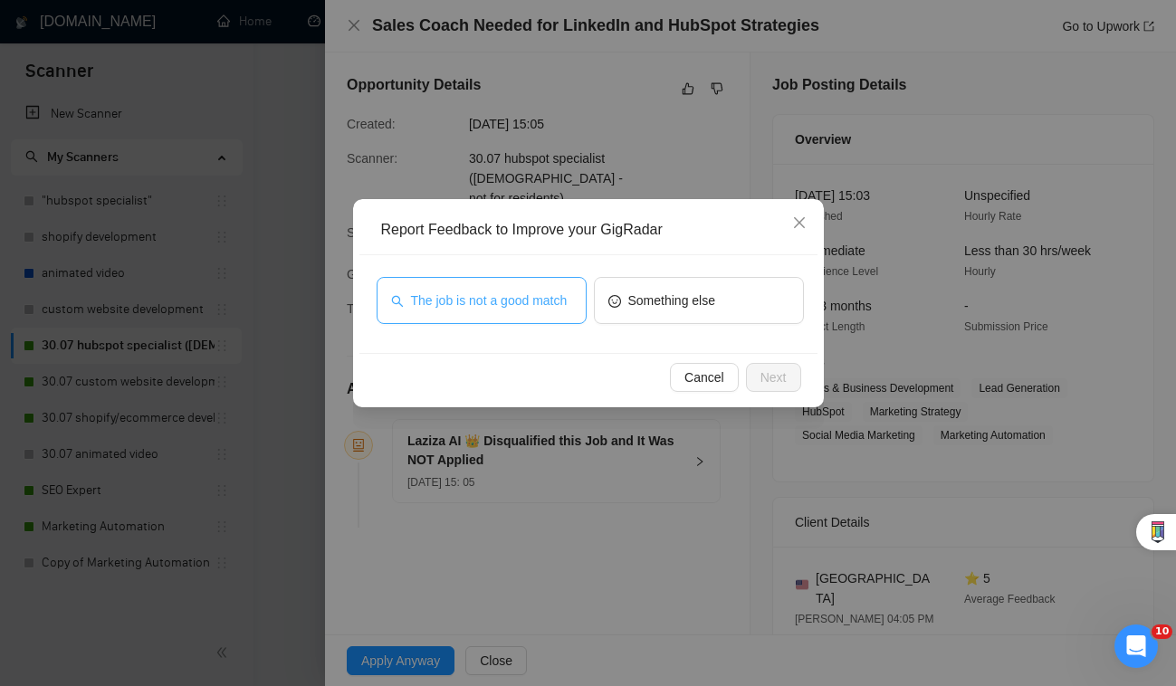
click at [540, 307] on span "The job is not a good match" at bounding box center [489, 301] width 157 height 20
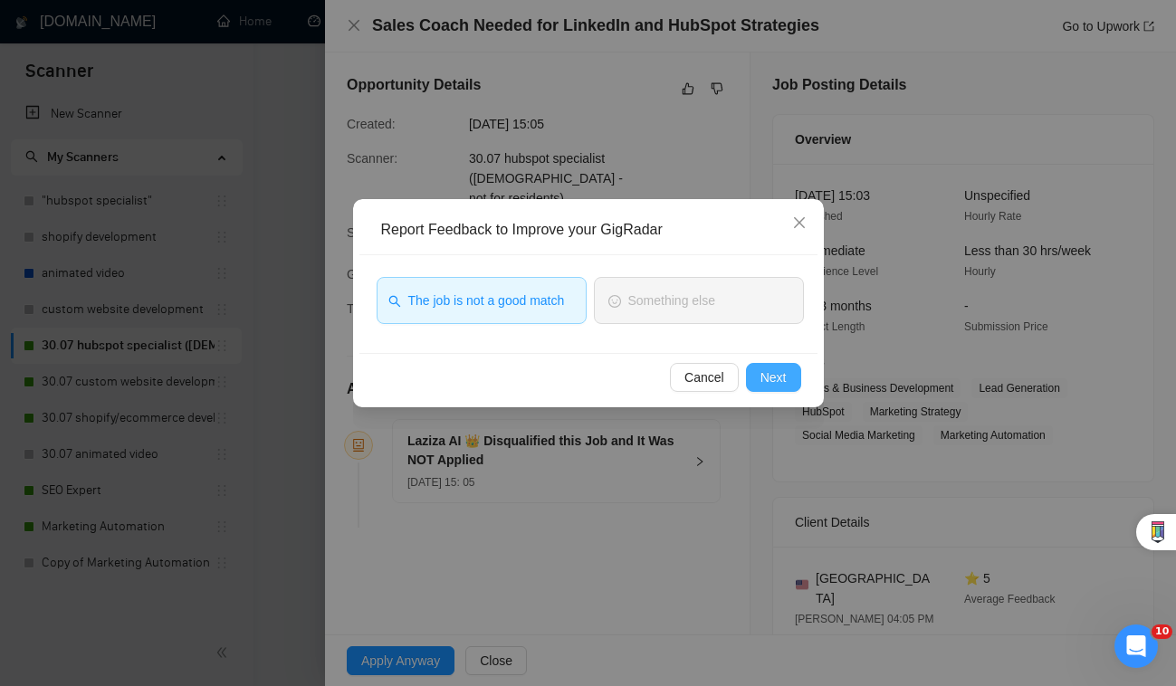
click at [786, 377] on span "Next" at bounding box center [773, 377] width 26 height 20
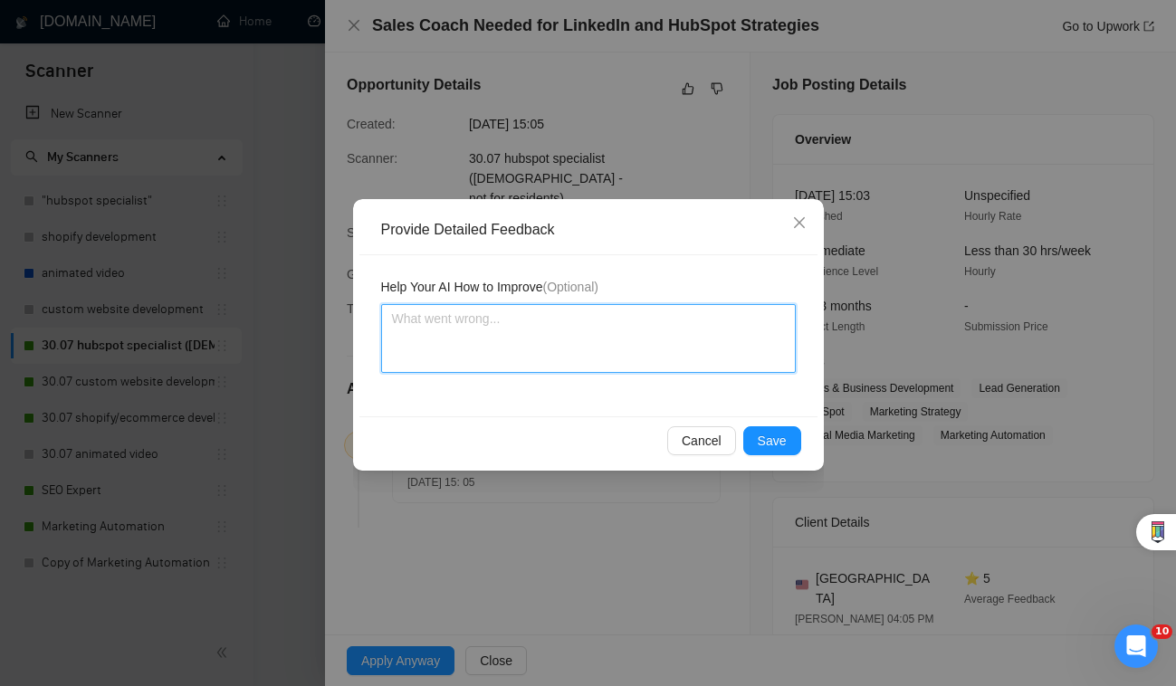
click at [682, 322] on textarea at bounding box center [588, 338] width 415 height 69
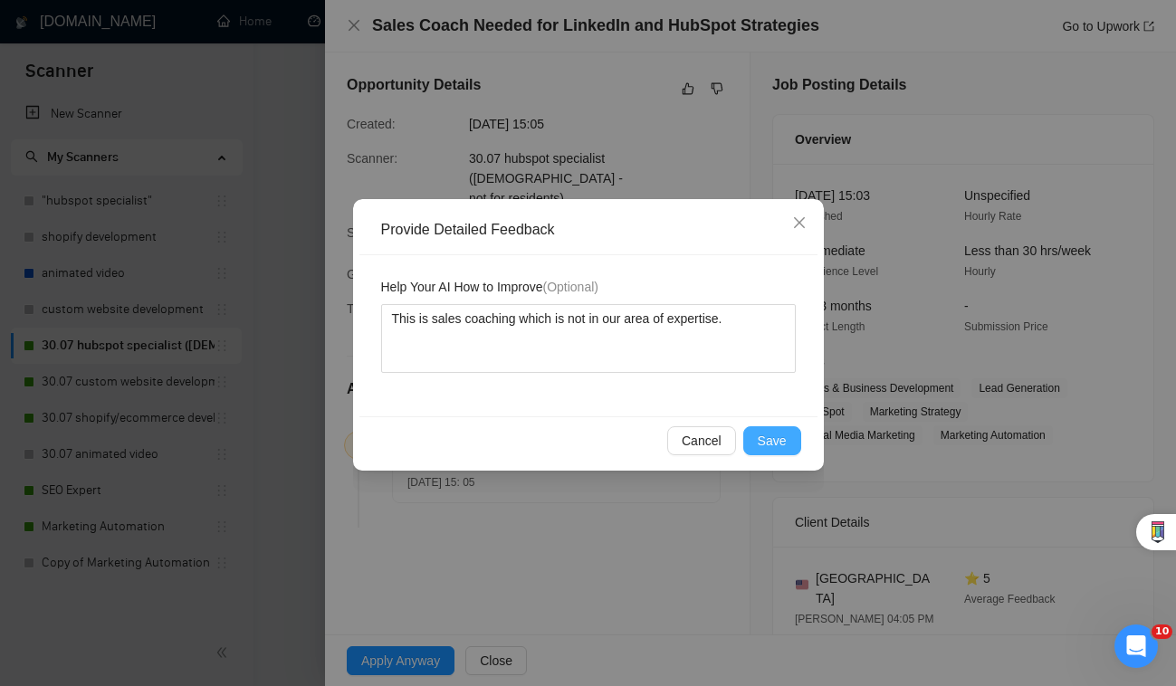
click at [785, 452] on button "Save" at bounding box center [772, 440] width 58 height 29
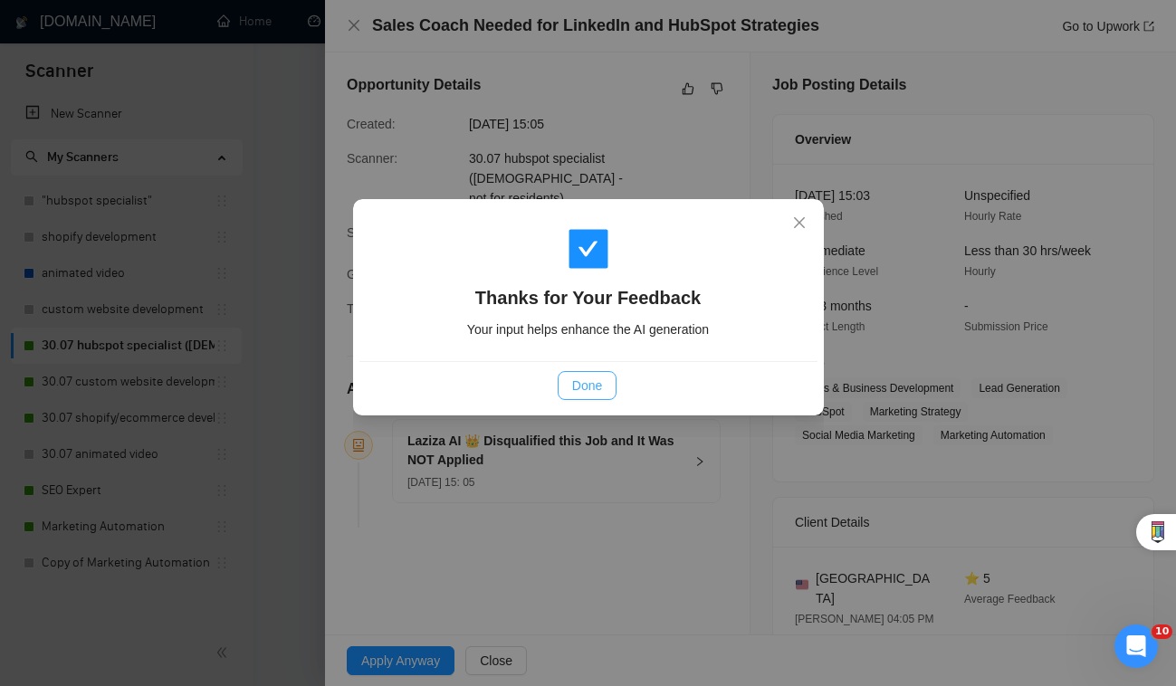
click at [597, 381] on span "Done" at bounding box center [587, 386] width 30 height 20
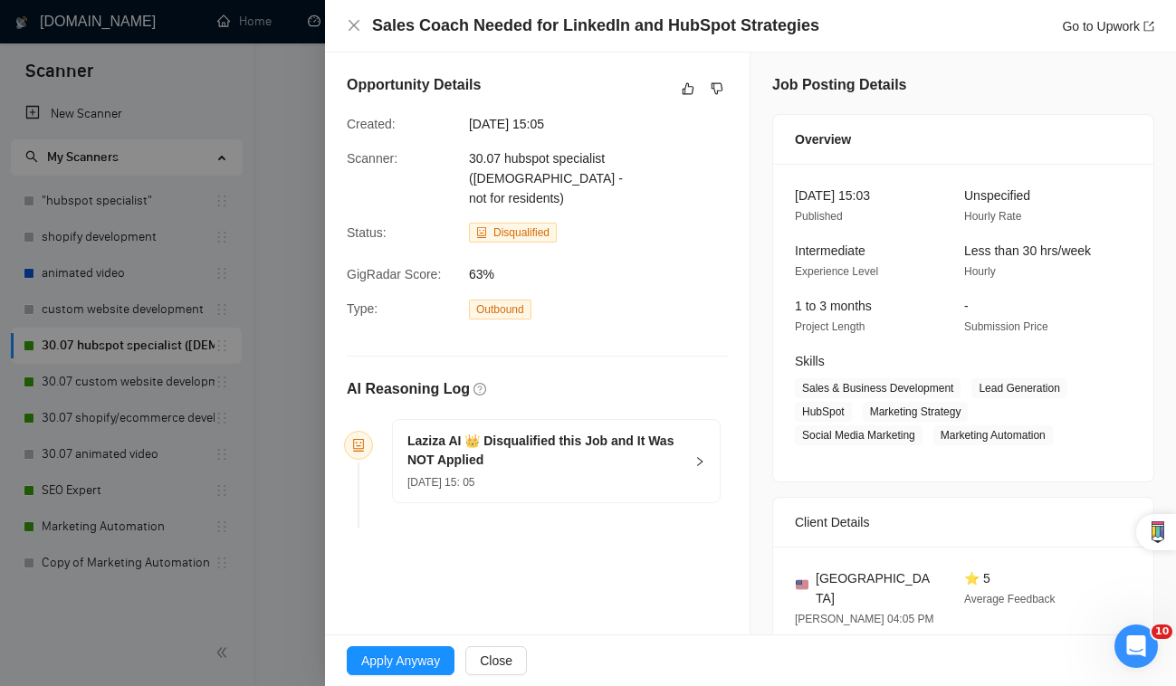
click at [302, 379] on div at bounding box center [588, 343] width 1176 height 686
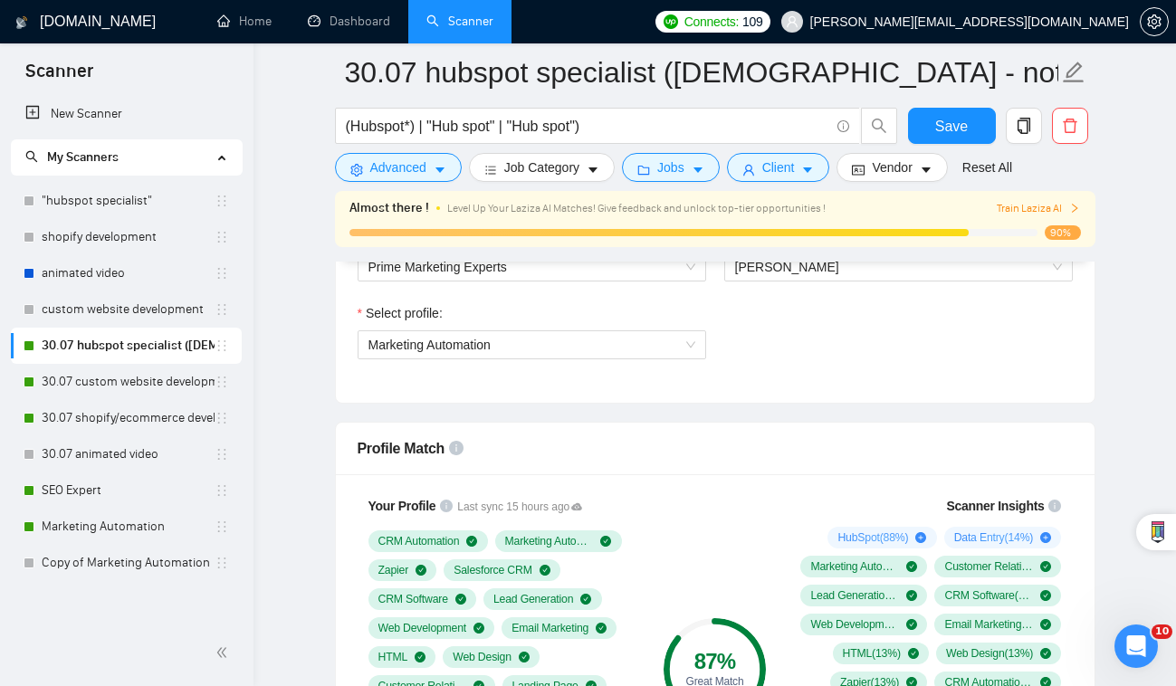
scroll to position [1132, 0]
